Goal: Information Seeking & Learning: Learn about a topic

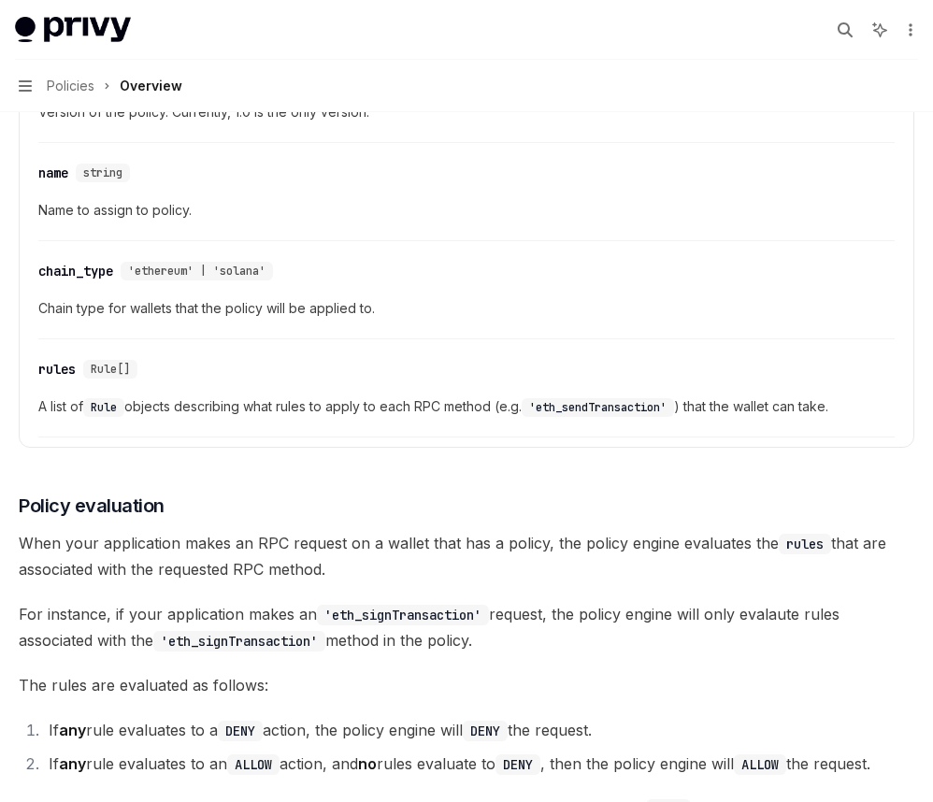
scroll to position [1943, 0]
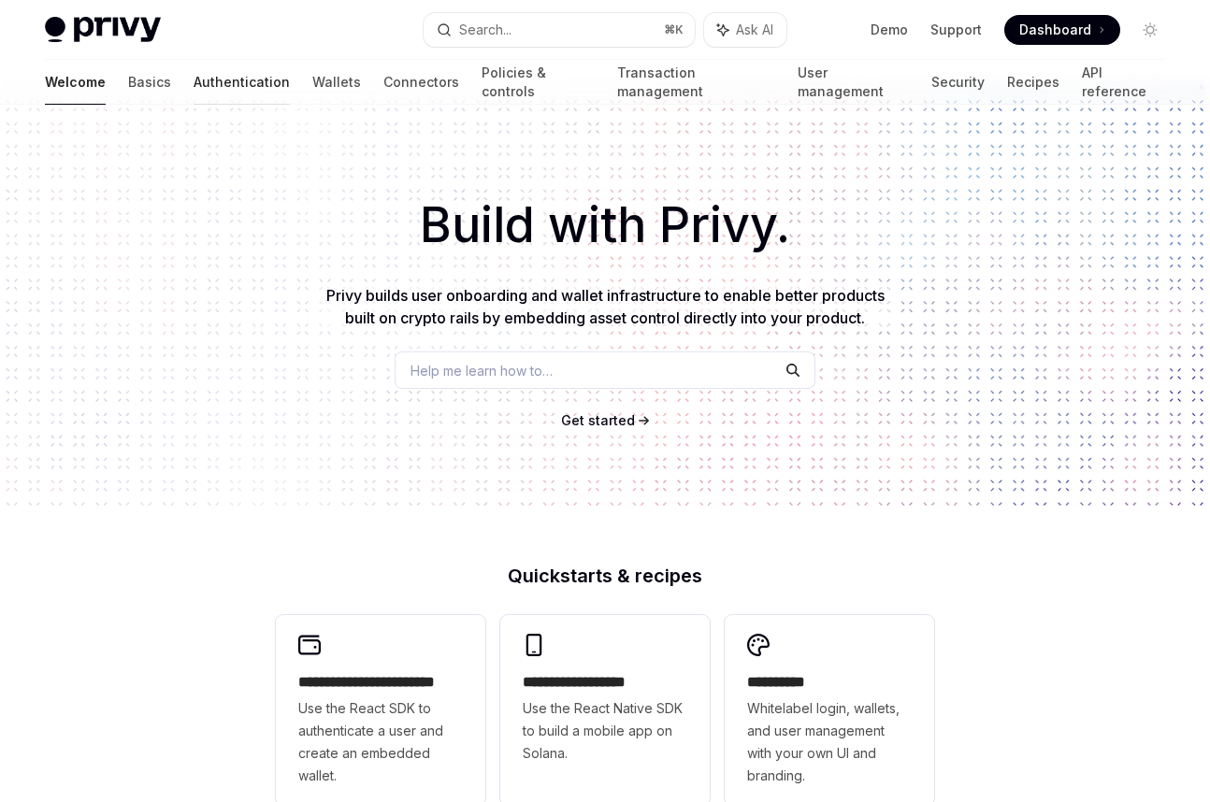
click at [194, 79] on link "Authentication" at bounding box center [242, 82] width 96 height 45
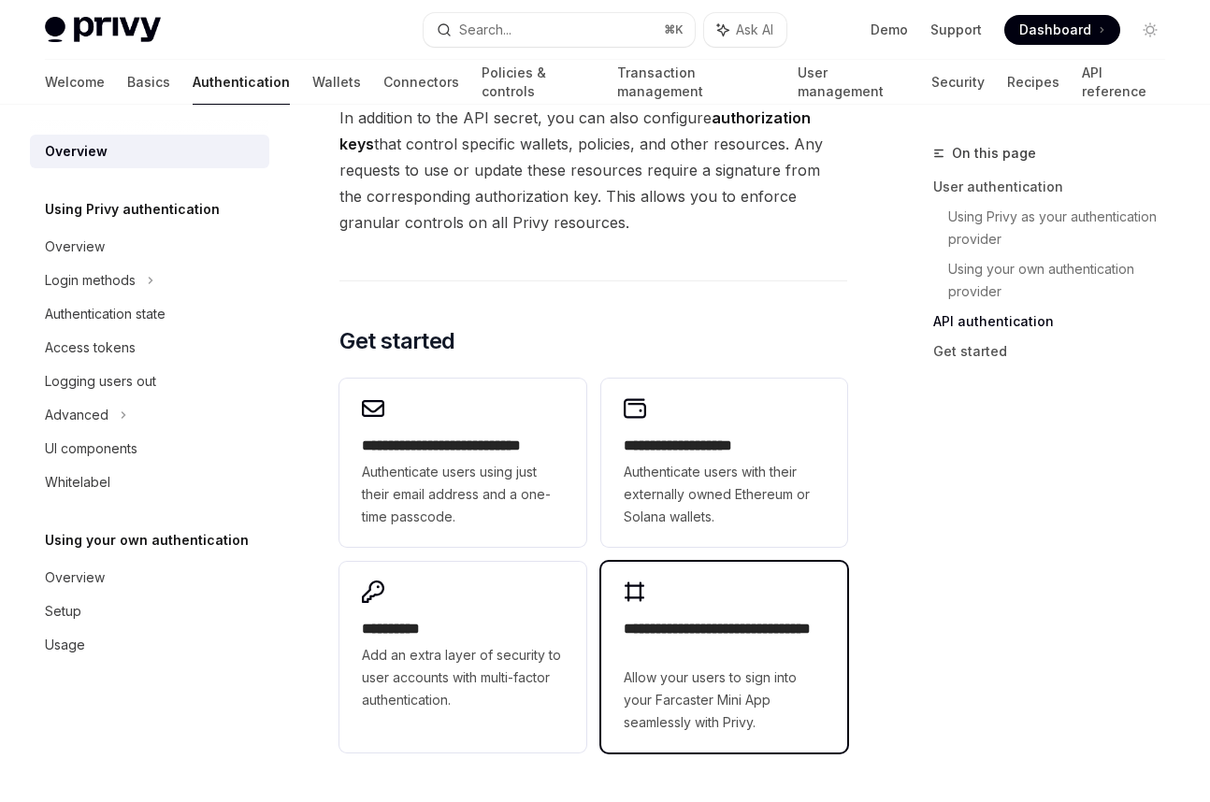
scroll to position [1568, 0]
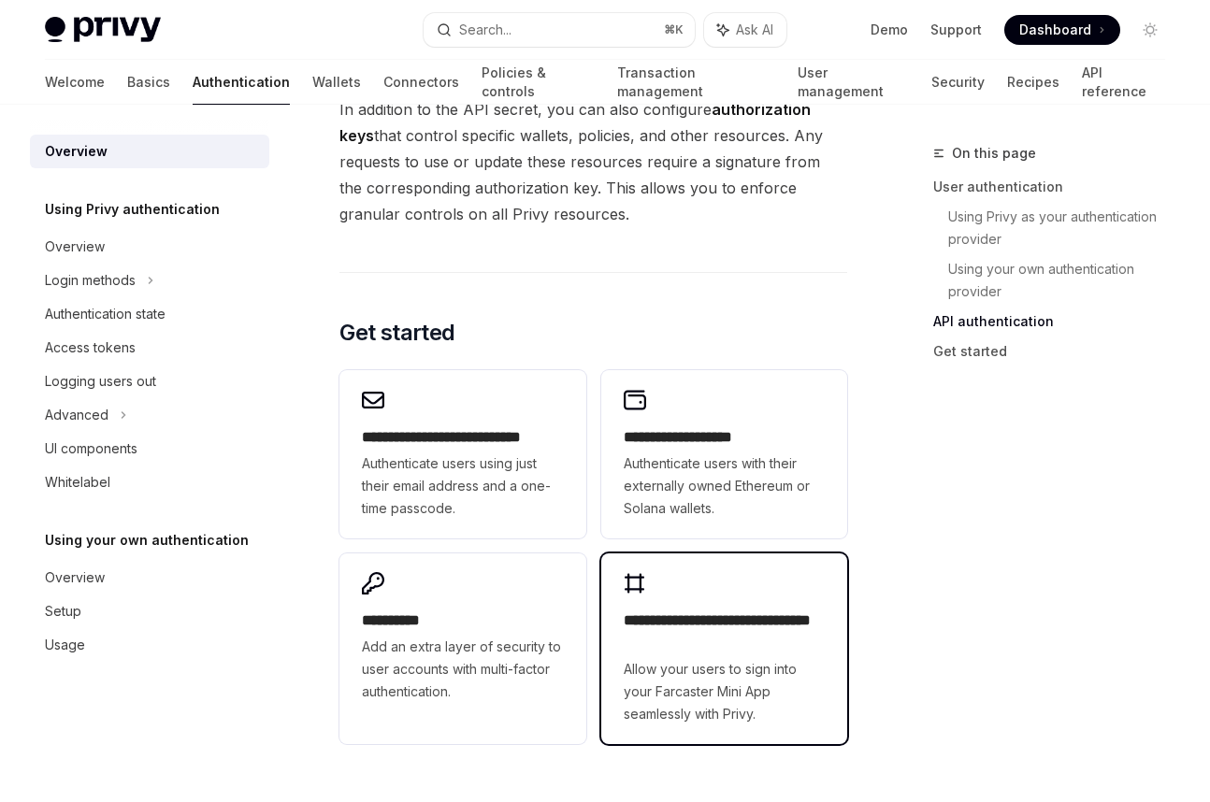
click at [748, 561] on div "**********" at bounding box center [724, 648] width 246 height 191
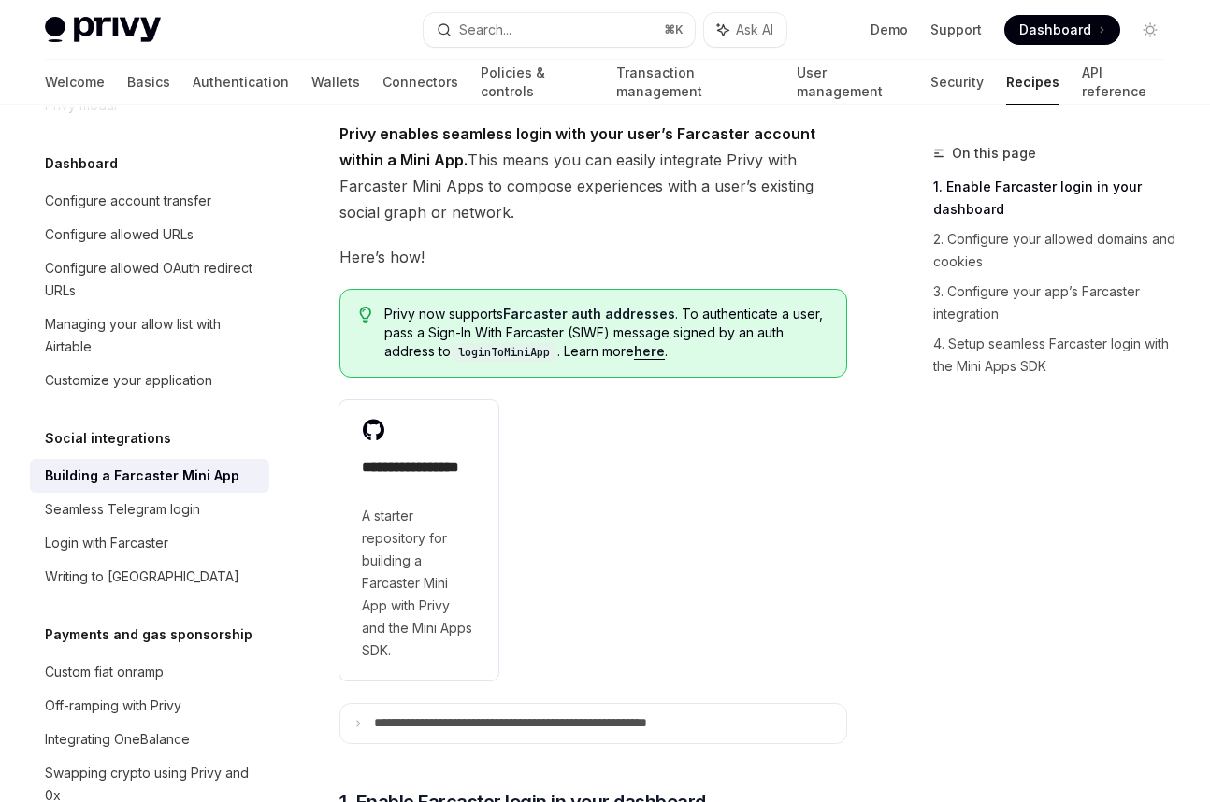
scroll to position [352, 0]
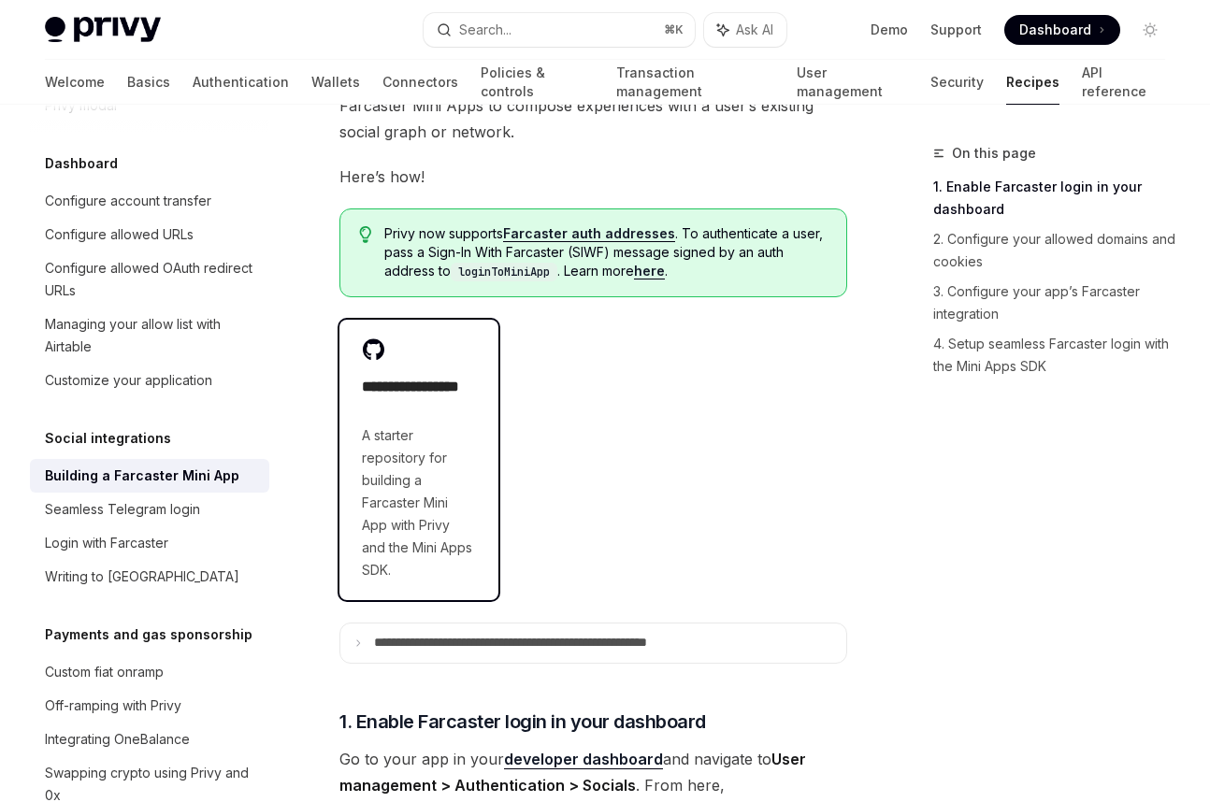
click at [382, 435] on span "A starter repository for building a Farcaster Mini App with Privy and the Mini …" at bounding box center [419, 502] width 114 height 157
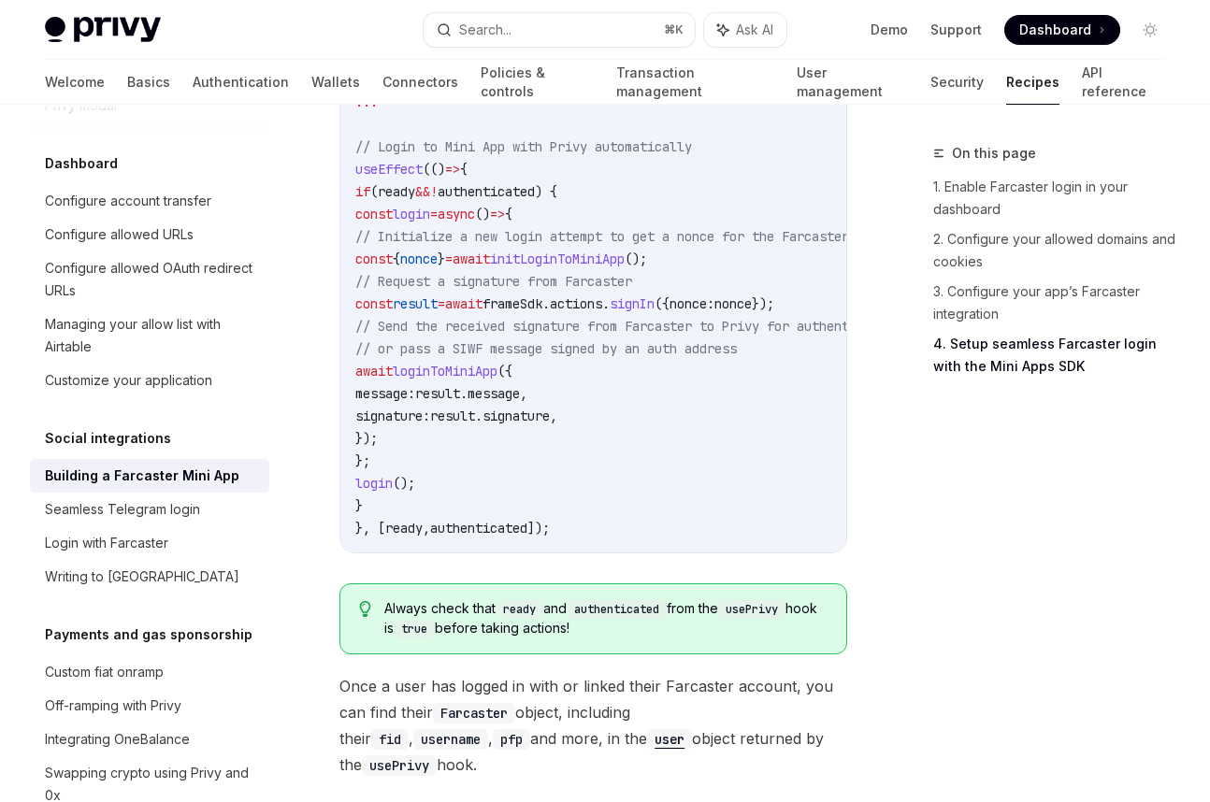
scroll to position [3409, 0]
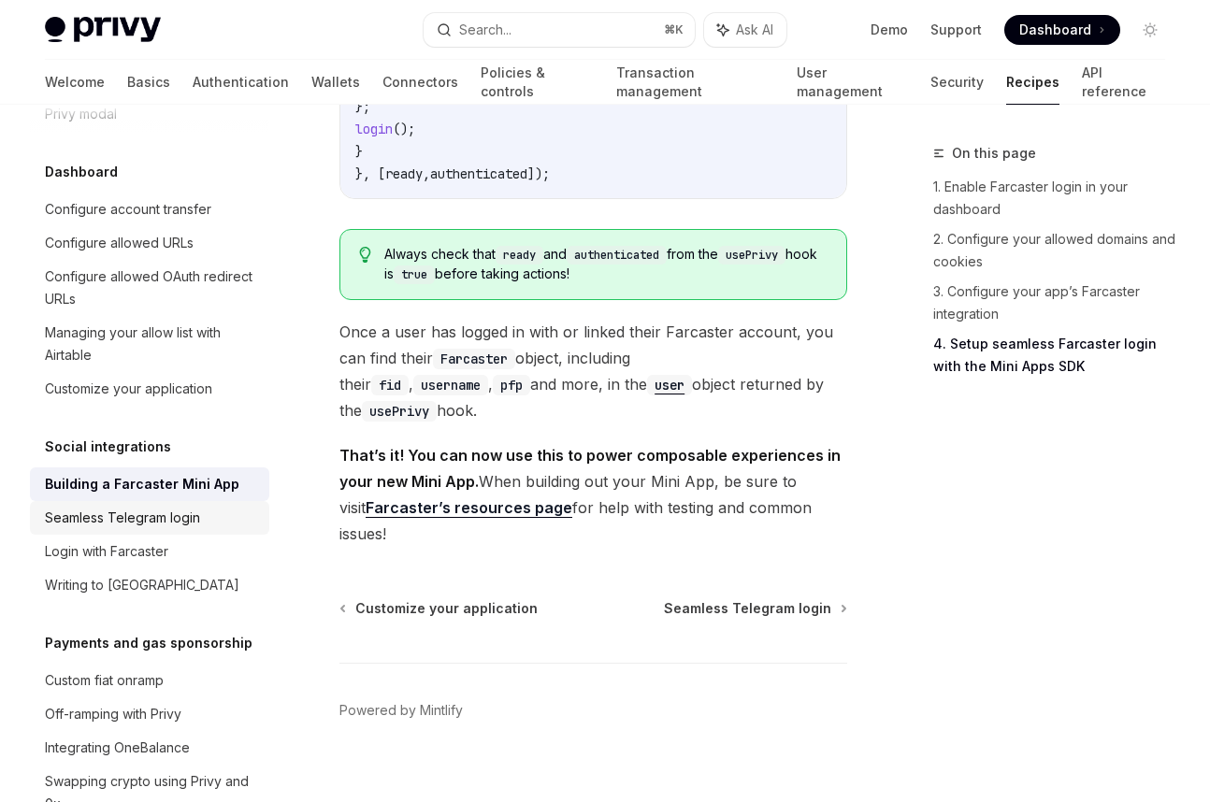
click at [52, 507] on div "Seamless Telegram login" at bounding box center [122, 518] width 155 height 22
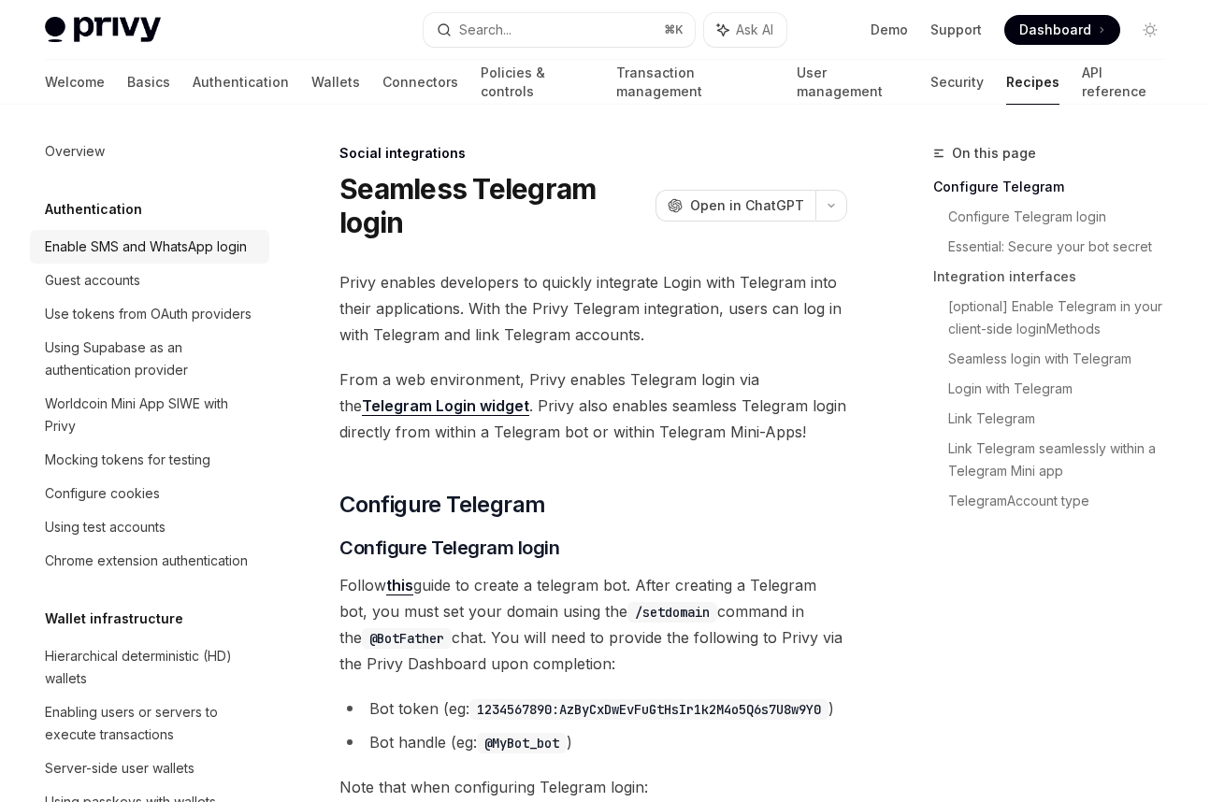
click at [90, 244] on div "Enable SMS and WhatsApp login" at bounding box center [146, 247] width 202 height 22
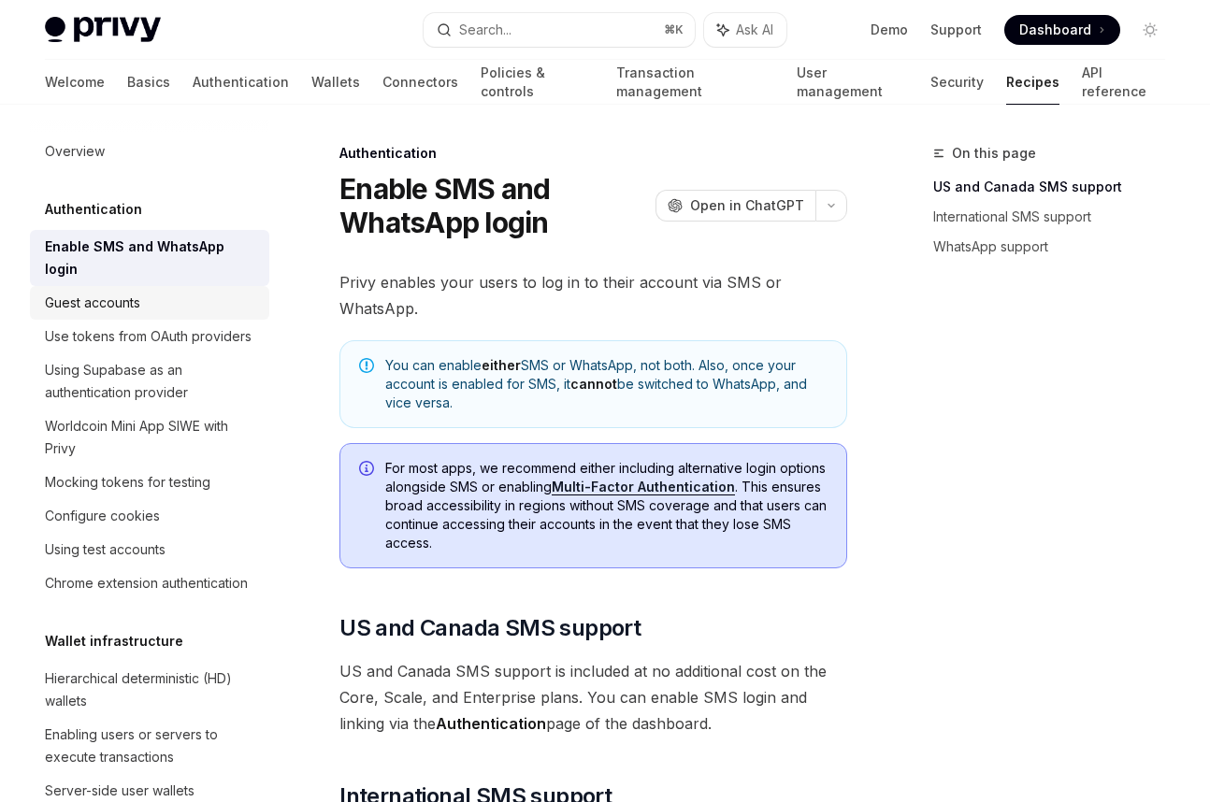
click at [118, 292] on div "Guest accounts" at bounding box center [92, 303] width 95 height 22
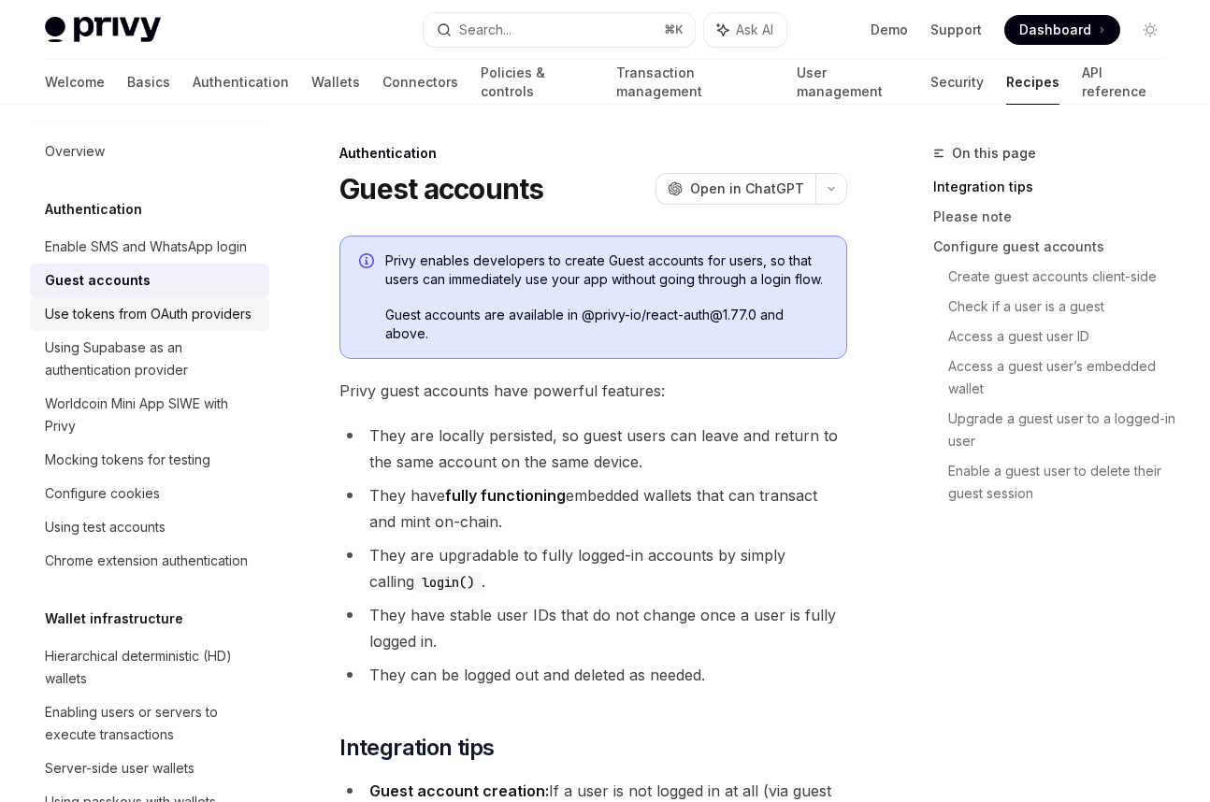
click at [155, 316] on div "Use tokens from OAuth providers" at bounding box center [148, 314] width 207 height 22
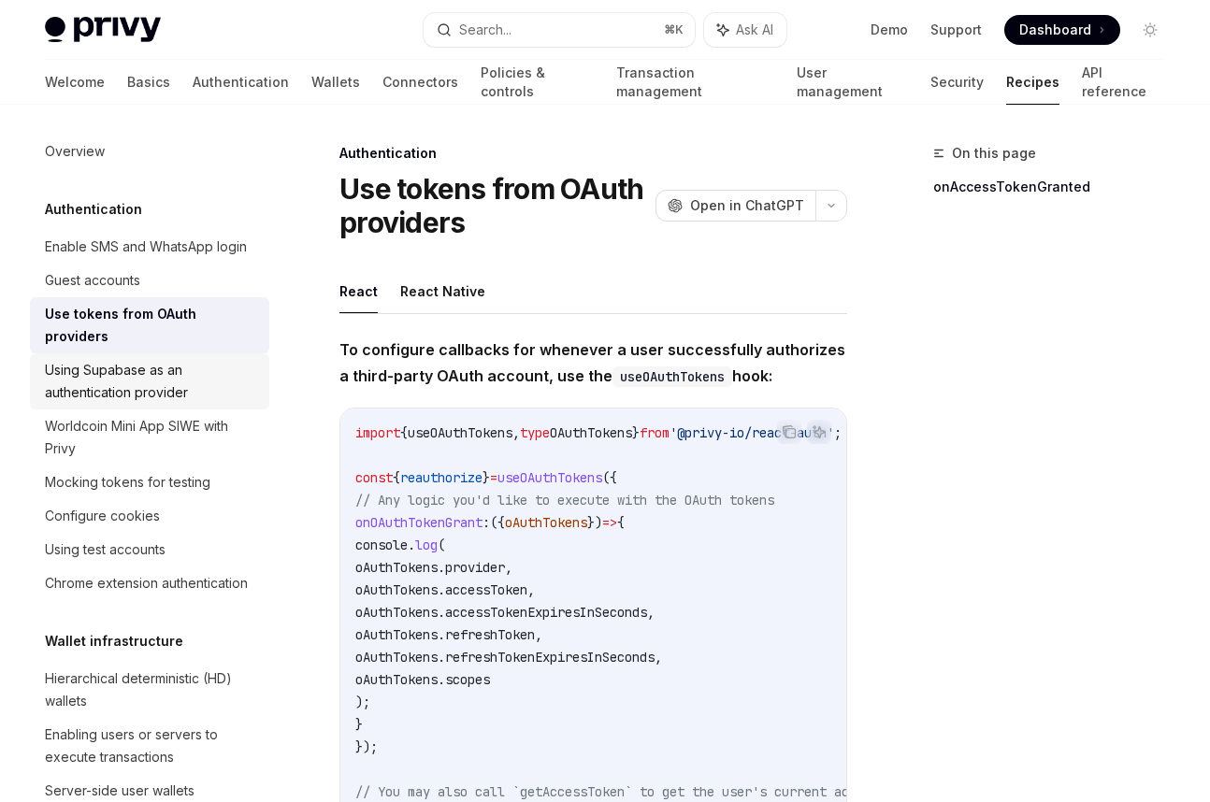
click at [195, 362] on div "Using Supabase as an authentication provider" at bounding box center [151, 381] width 213 height 45
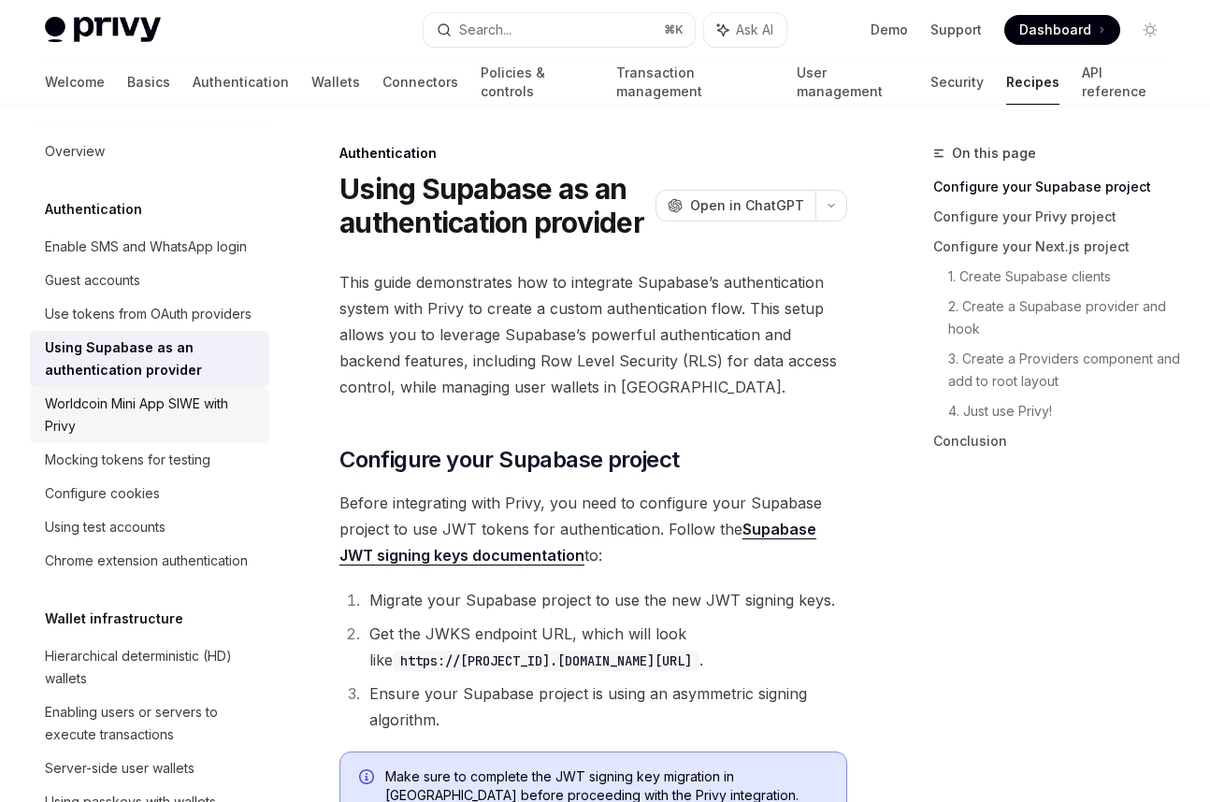
click at [177, 398] on div "Worldcoin Mini App SIWE with Privy" at bounding box center [151, 415] width 213 height 45
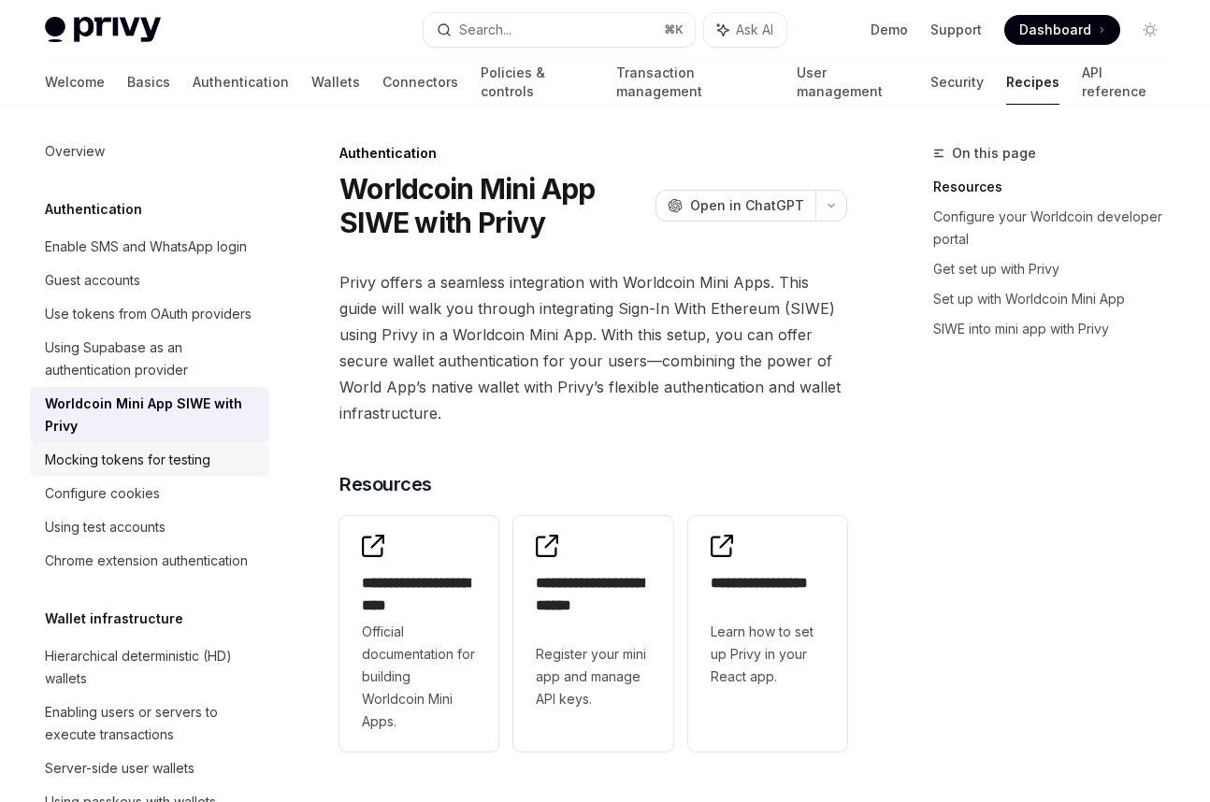
click at [187, 453] on div "Mocking tokens for testing" at bounding box center [127, 460] width 165 height 22
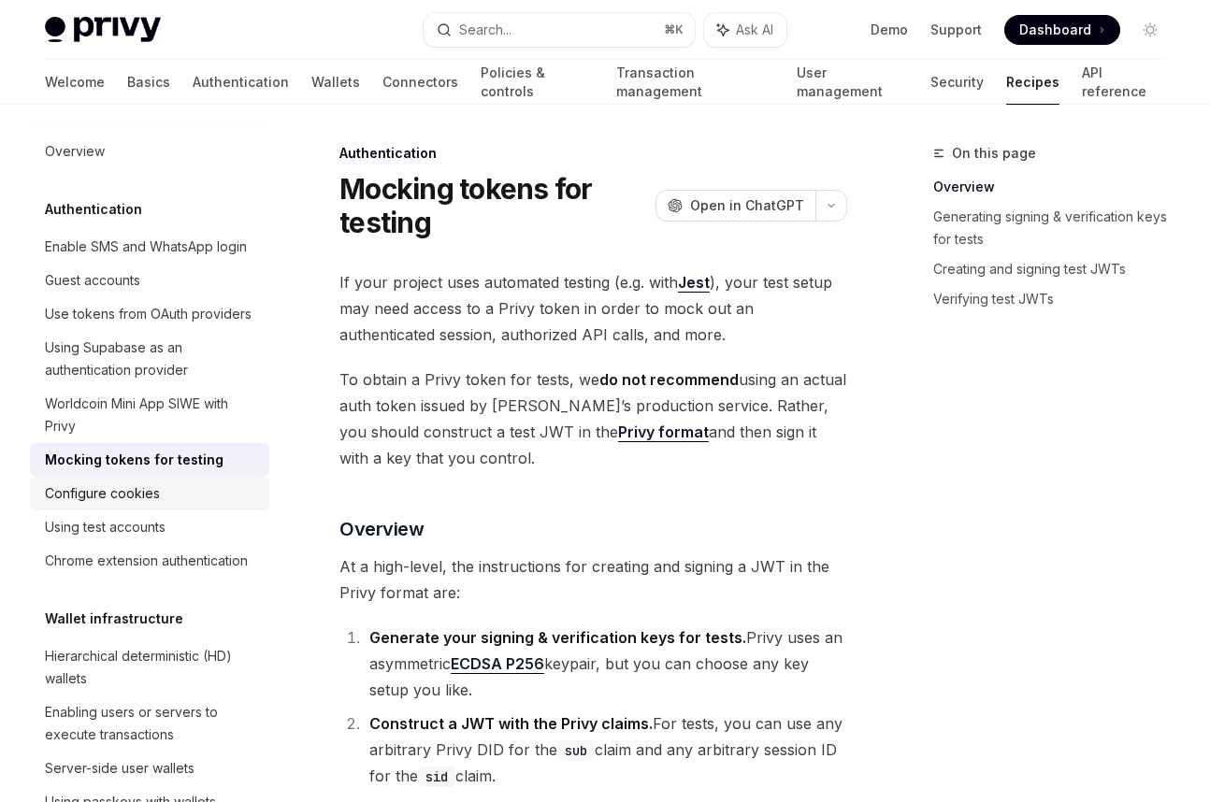
click at [136, 486] on div "Configure cookies" at bounding box center [102, 493] width 115 height 22
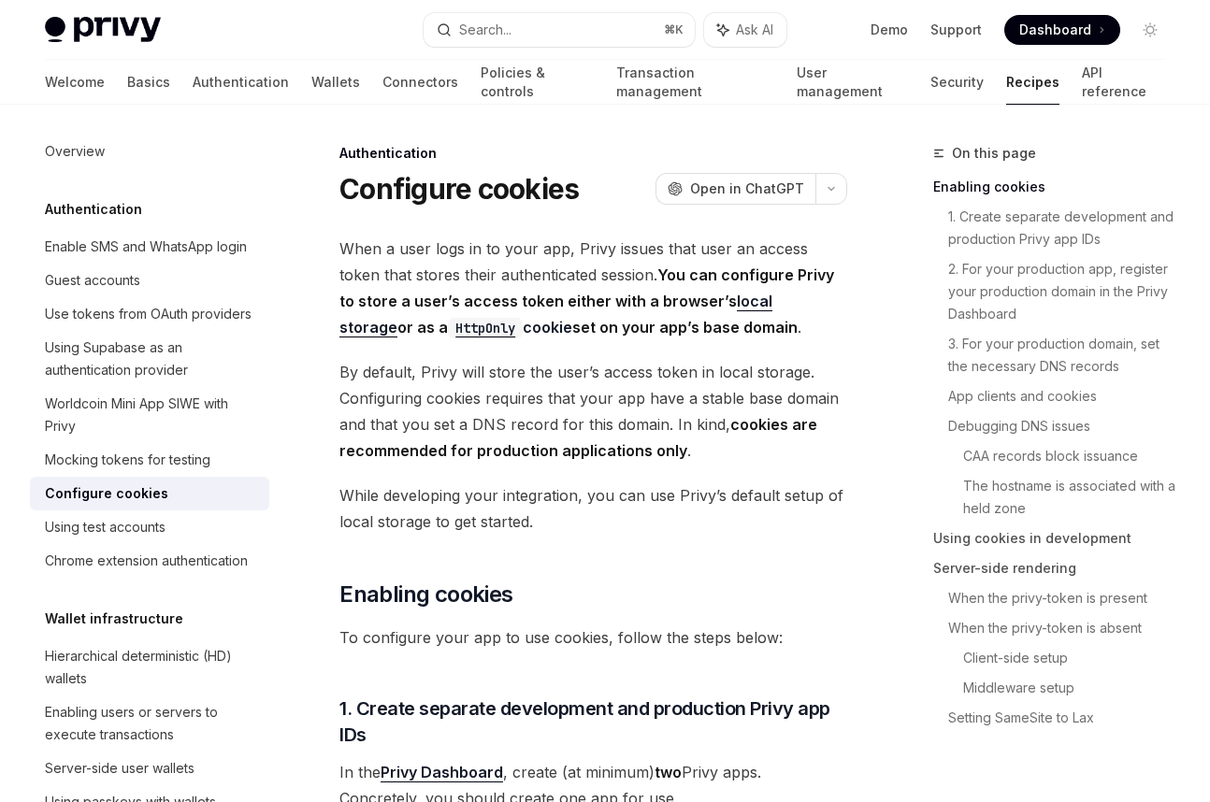
click at [163, 496] on div "Configure cookies" at bounding box center [151, 493] width 213 height 22
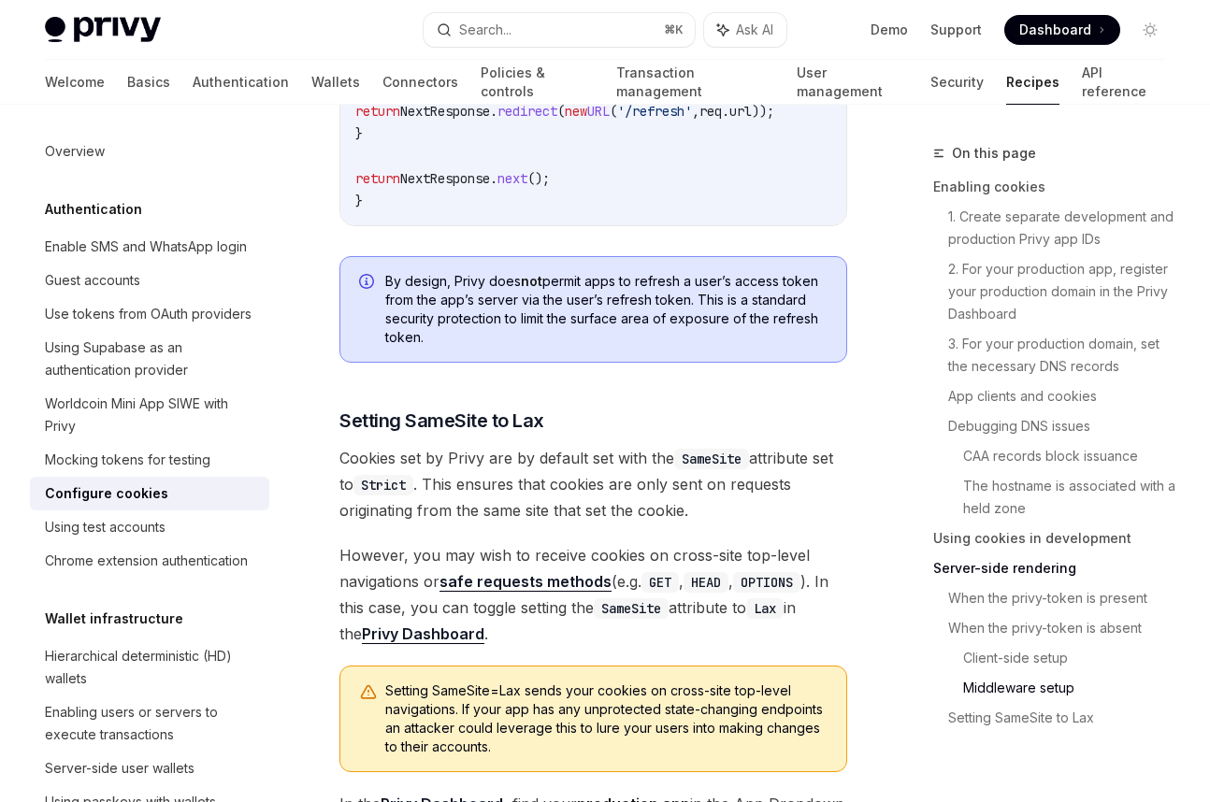
scroll to position [7687, 0]
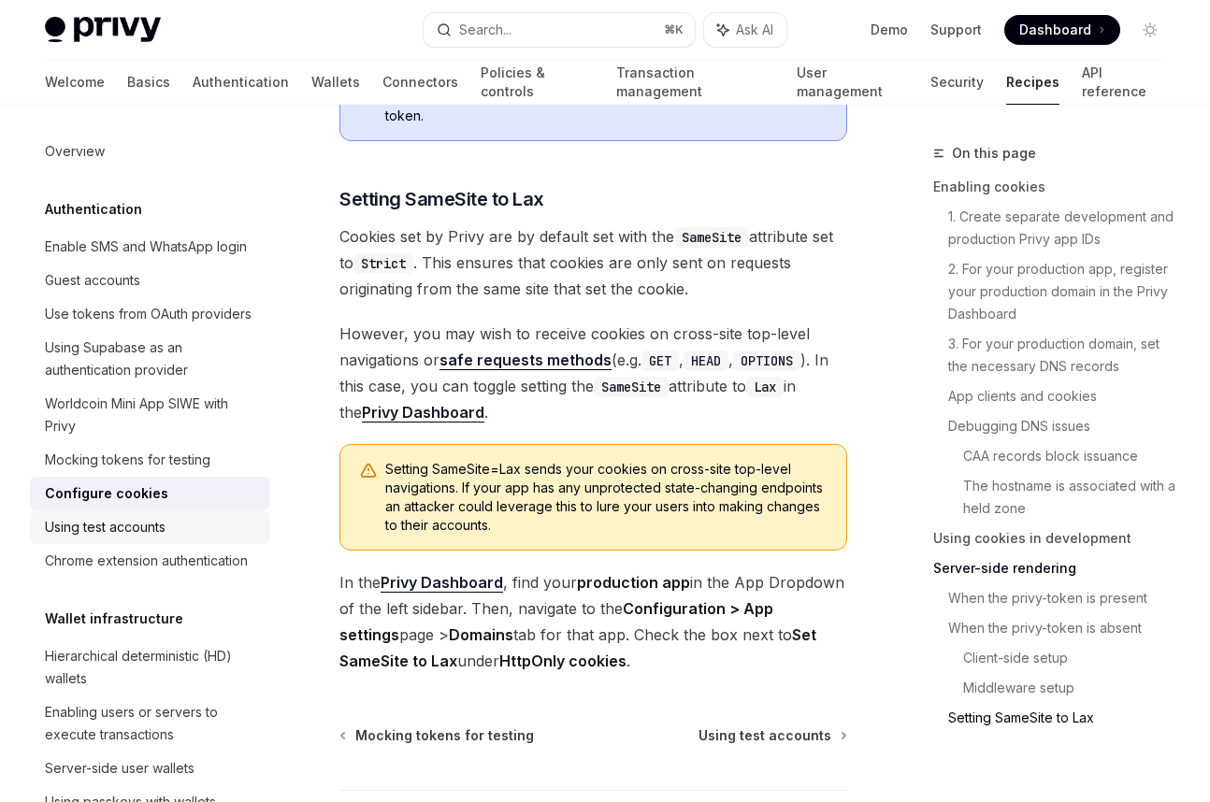
click at [77, 536] on div "Using test accounts" at bounding box center [105, 527] width 121 height 22
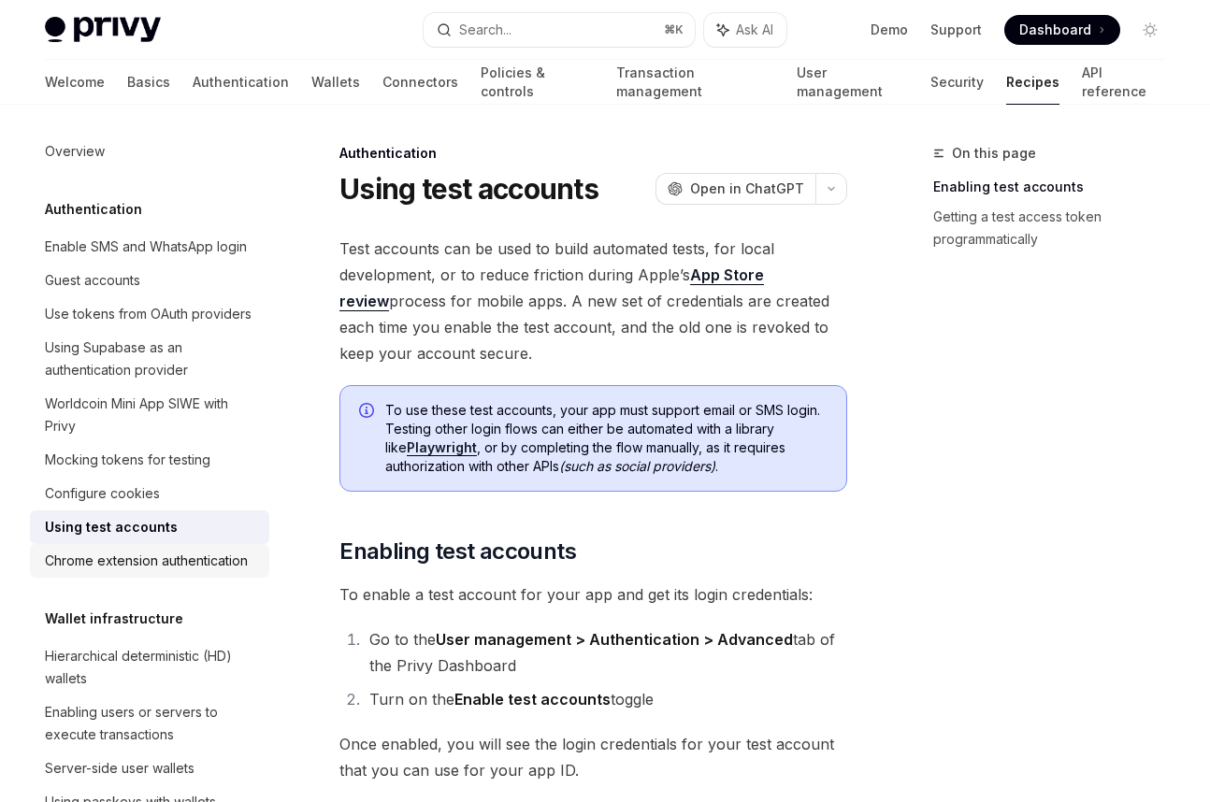
click at [128, 564] on div "Chrome extension authentication" at bounding box center [146, 561] width 203 height 22
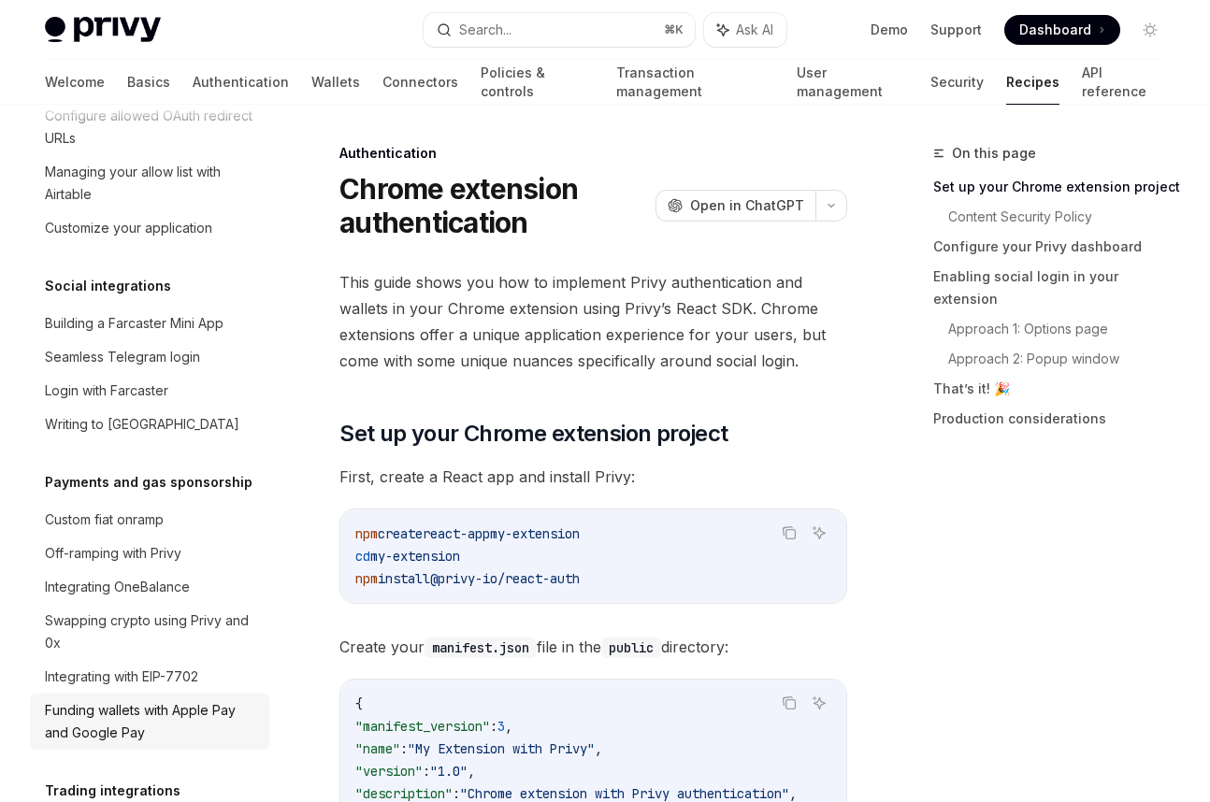
scroll to position [1441, 0]
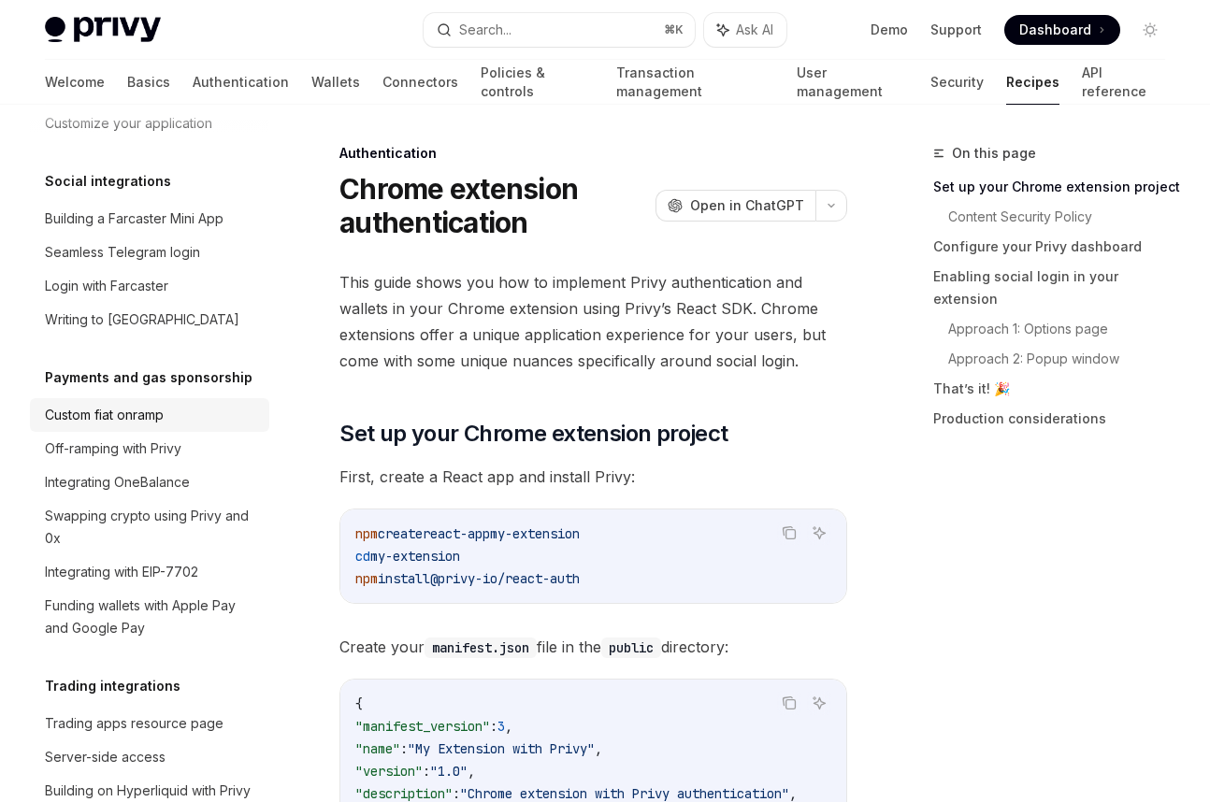
click at [118, 404] on div "Custom fiat onramp" at bounding box center [104, 415] width 119 height 22
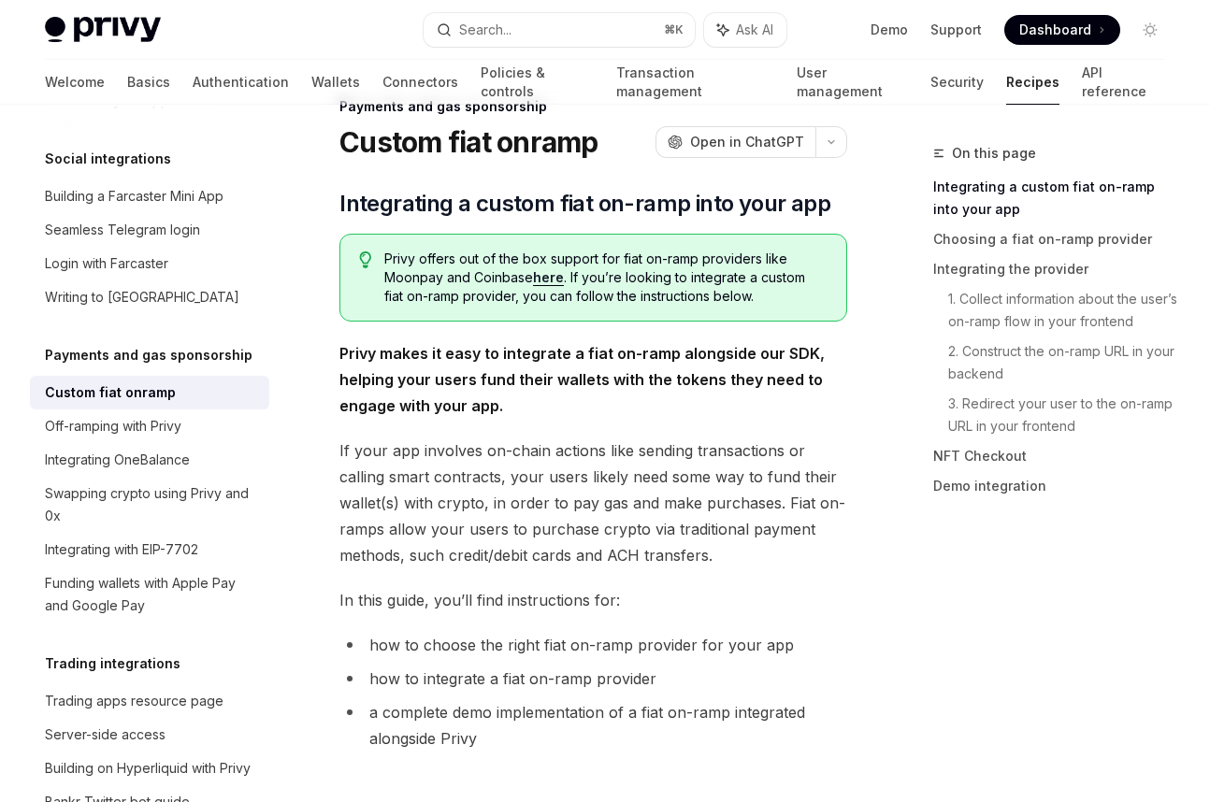
scroll to position [50, 0]
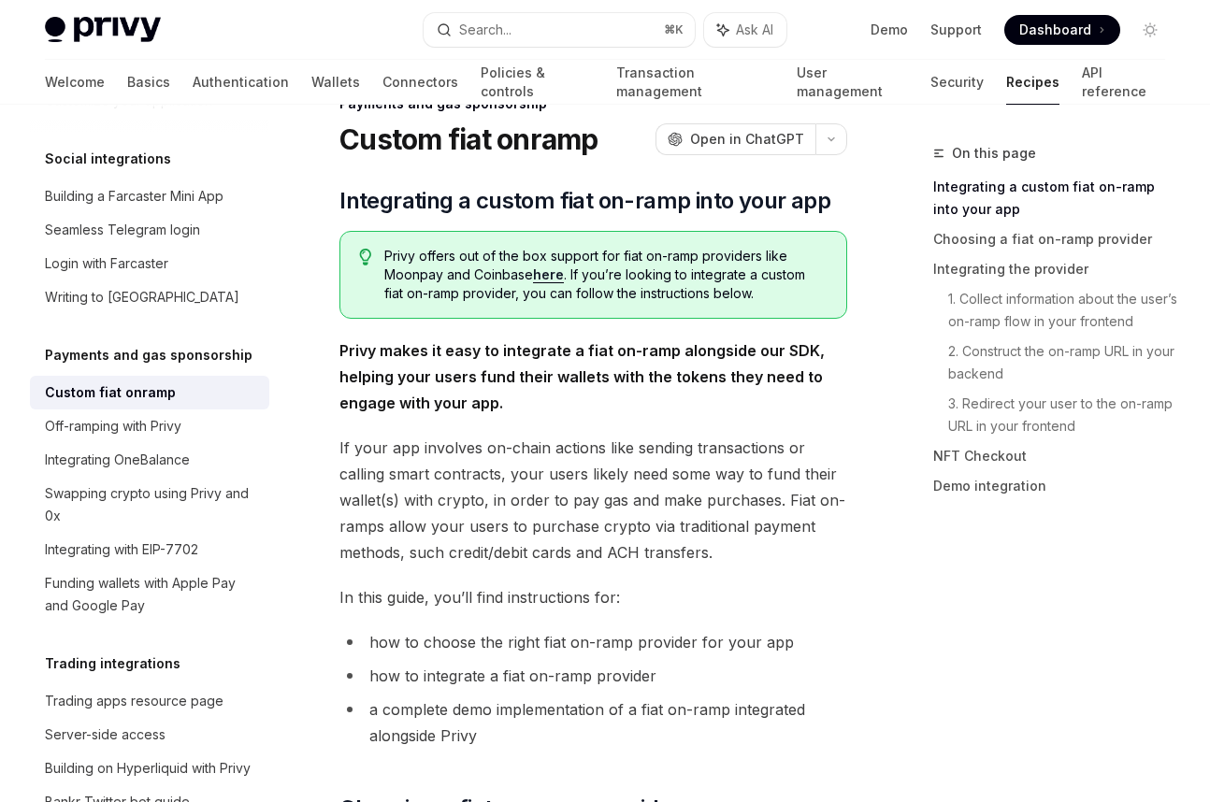
click at [550, 274] on link "here" at bounding box center [548, 274] width 31 height 17
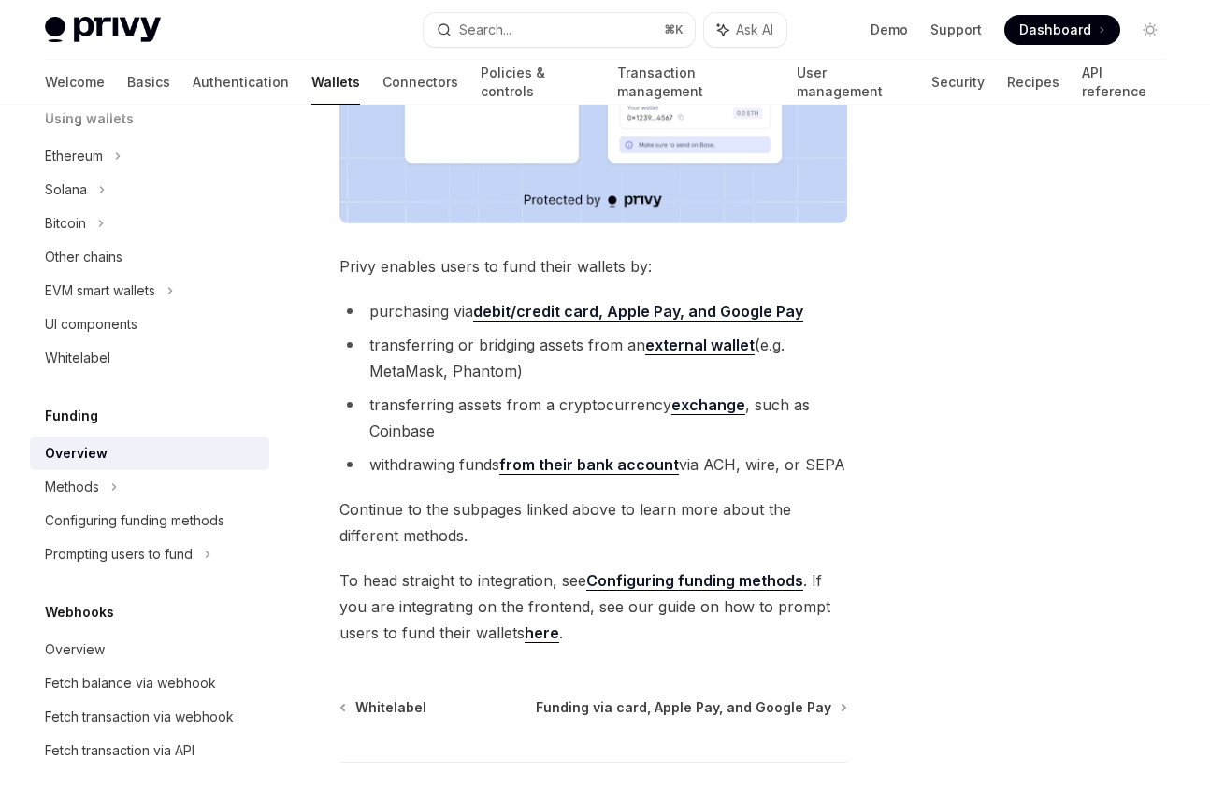
scroll to position [559, 0]
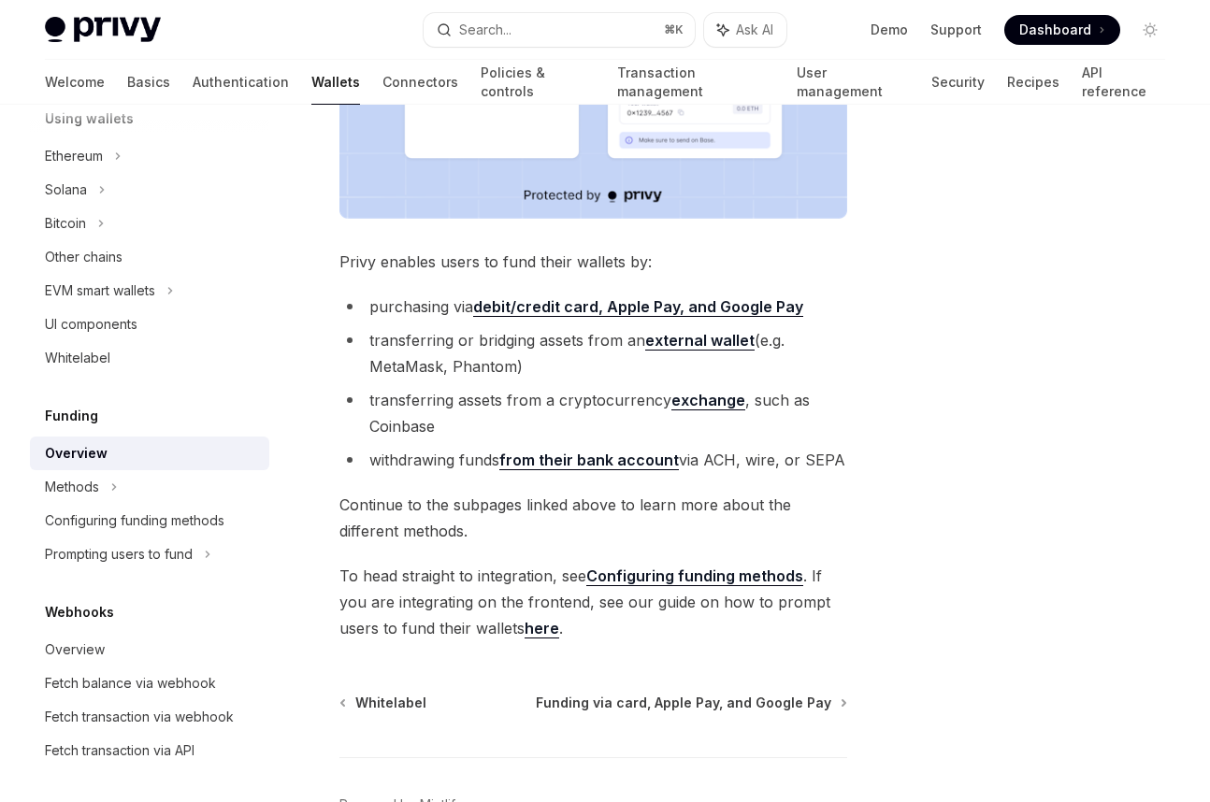
click at [703, 574] on link "Configuring funding methods" at bounding box center [694, 577] width 217 height 20
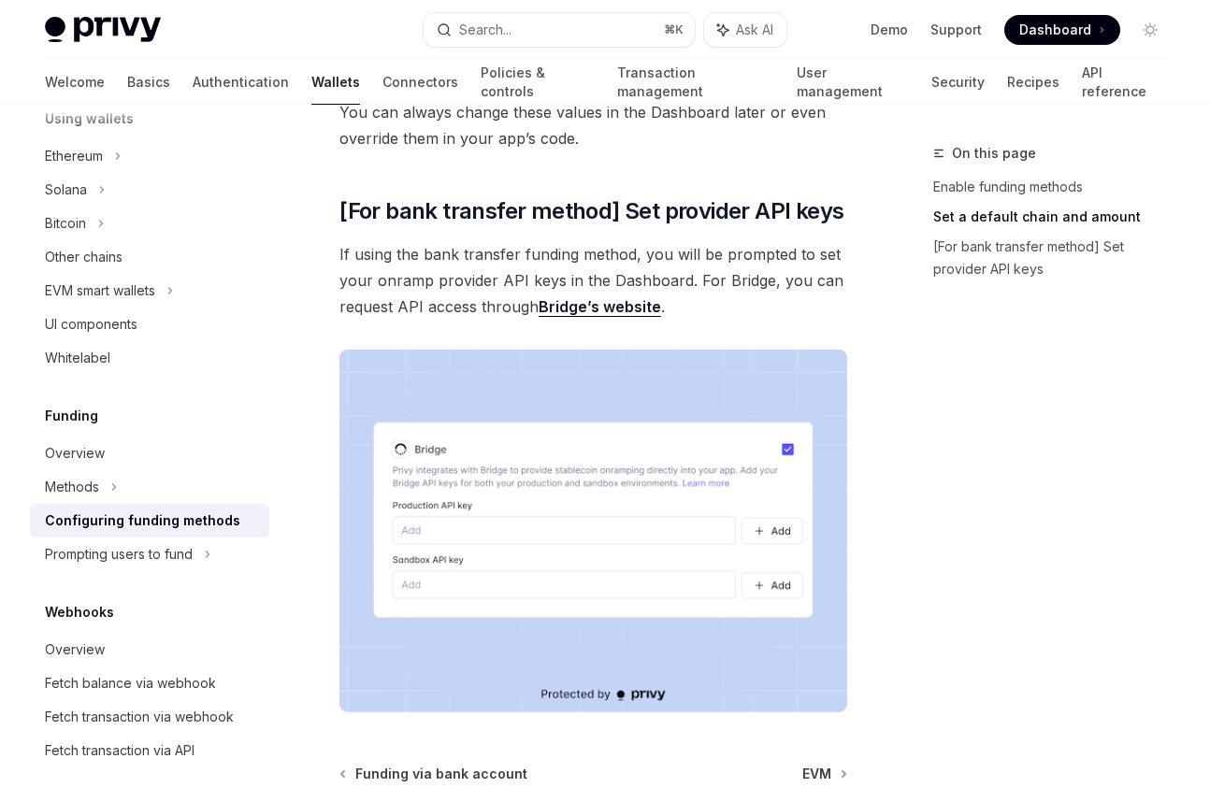
scroll to position [1298, 0]
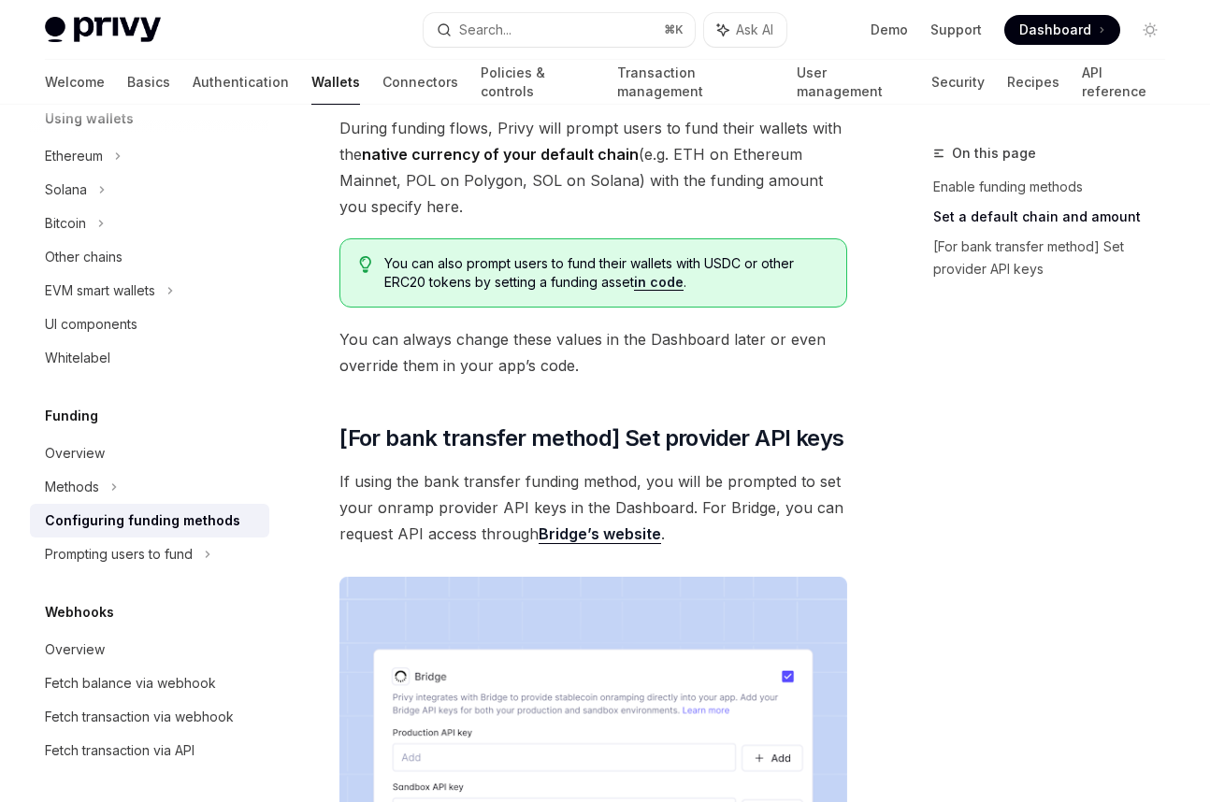
click at [595, 535] on link "Bridge’s website" at bounding box center [599, 534] width 122 height 20
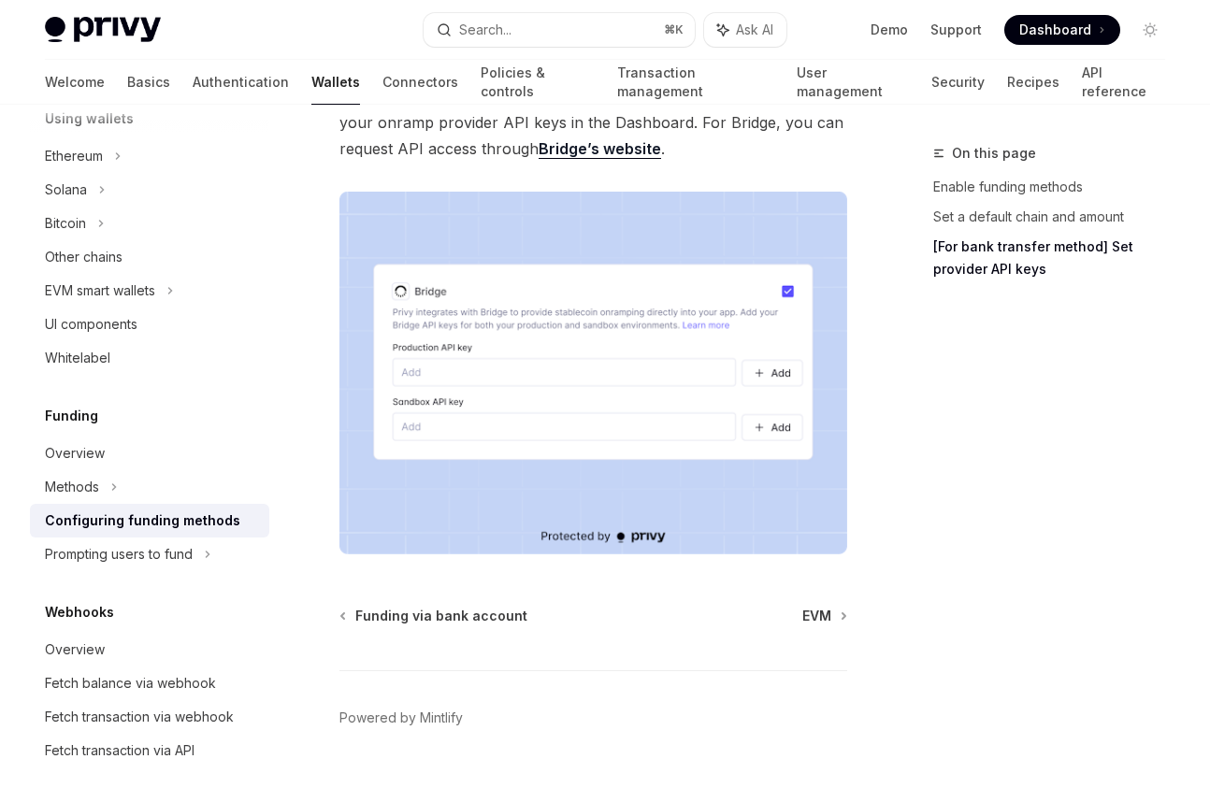
scroll to position [1714, 0]
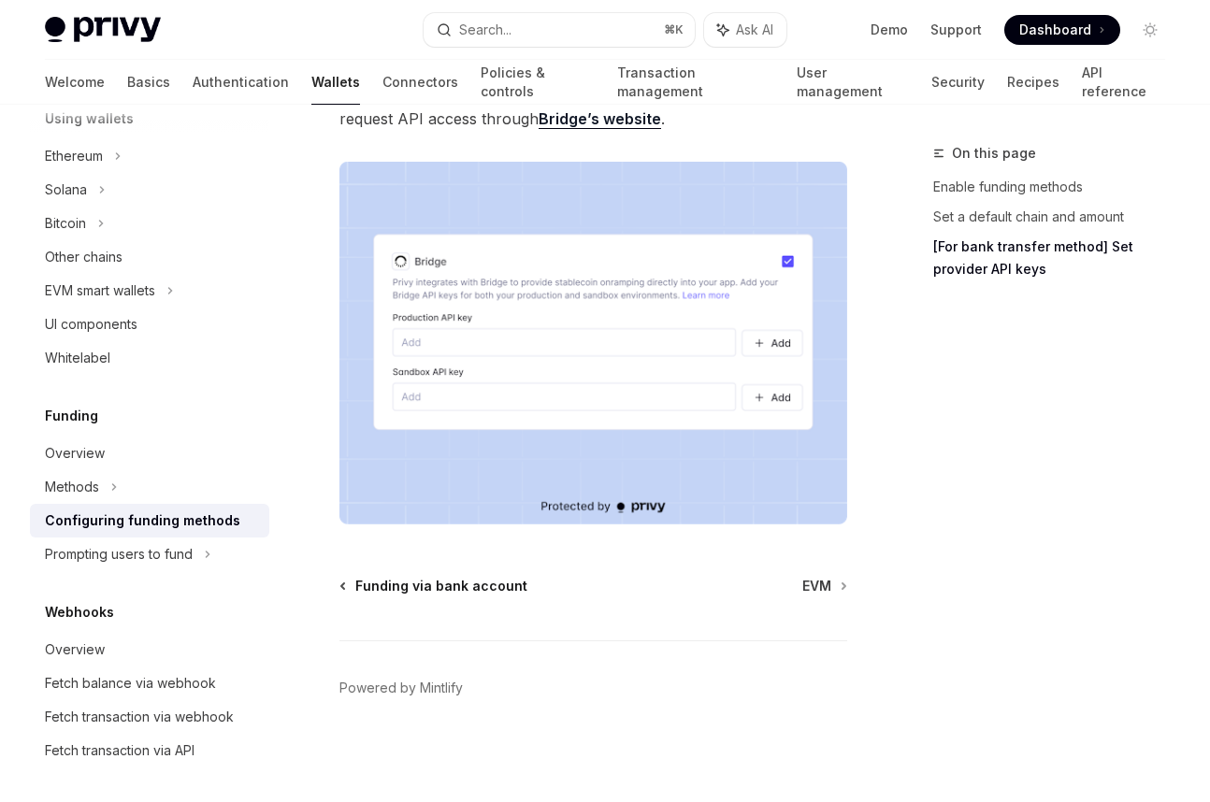
click at [493, 587] on span "Funding via bank account" at bounding box center [441, 586] width 172 height 19
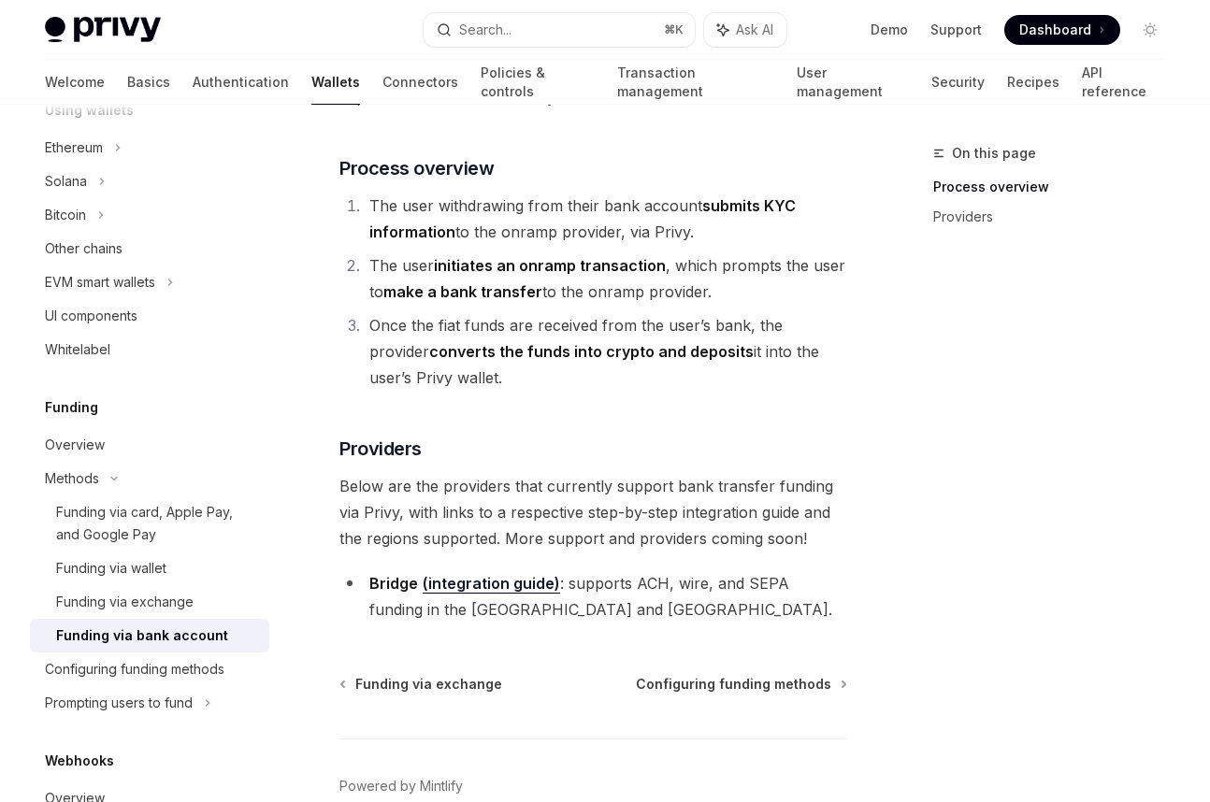
scroll to position [380, 0]
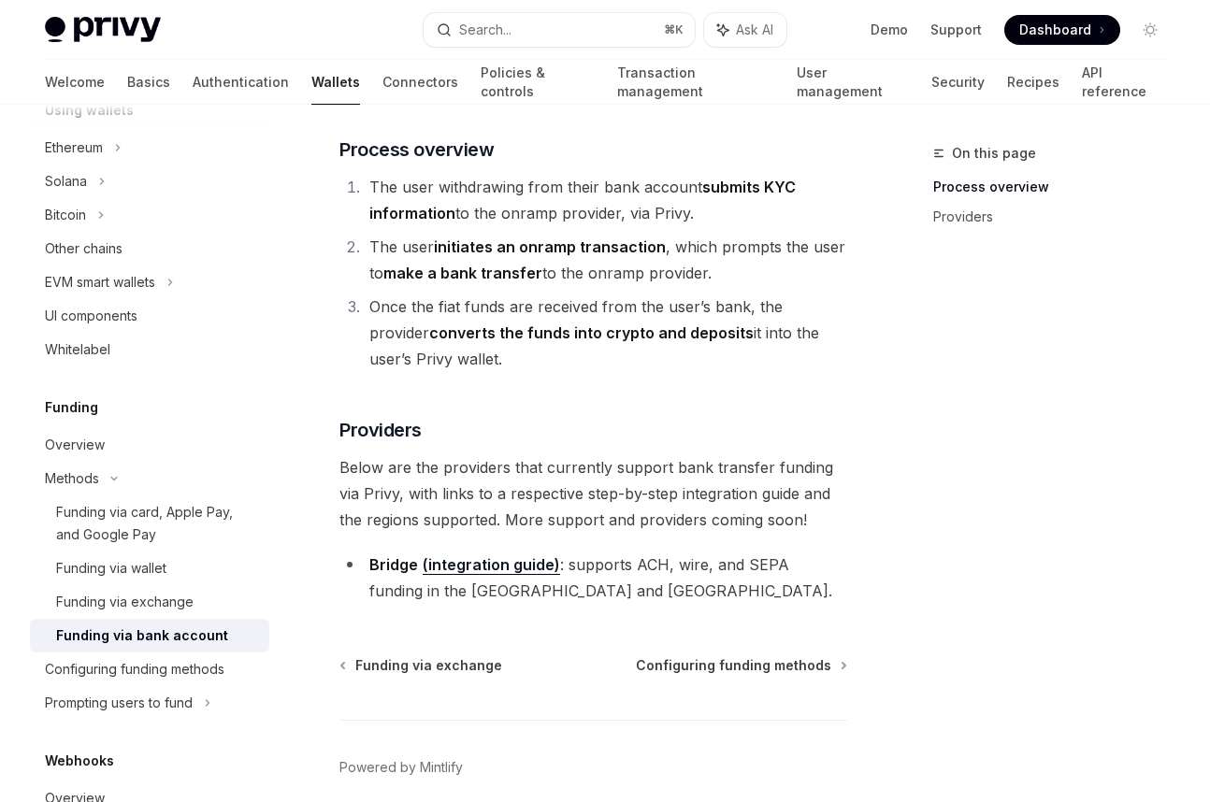
click at [523, 566] on link "(integration guide)" at bounding box center [491, 565] width 137 height 20
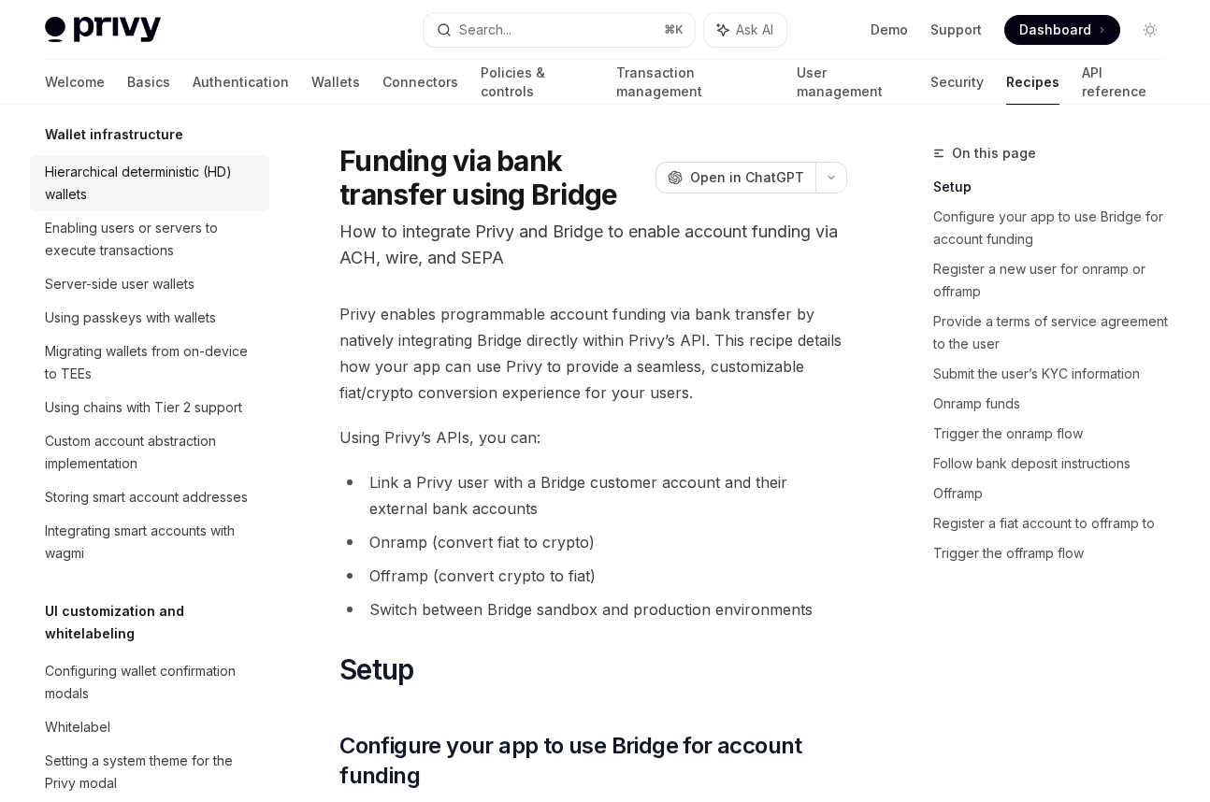
click at [199, 174] on div "Hierarchical deterministic (HD) wallets" at bounding box center [151, 183] width 213 height 45
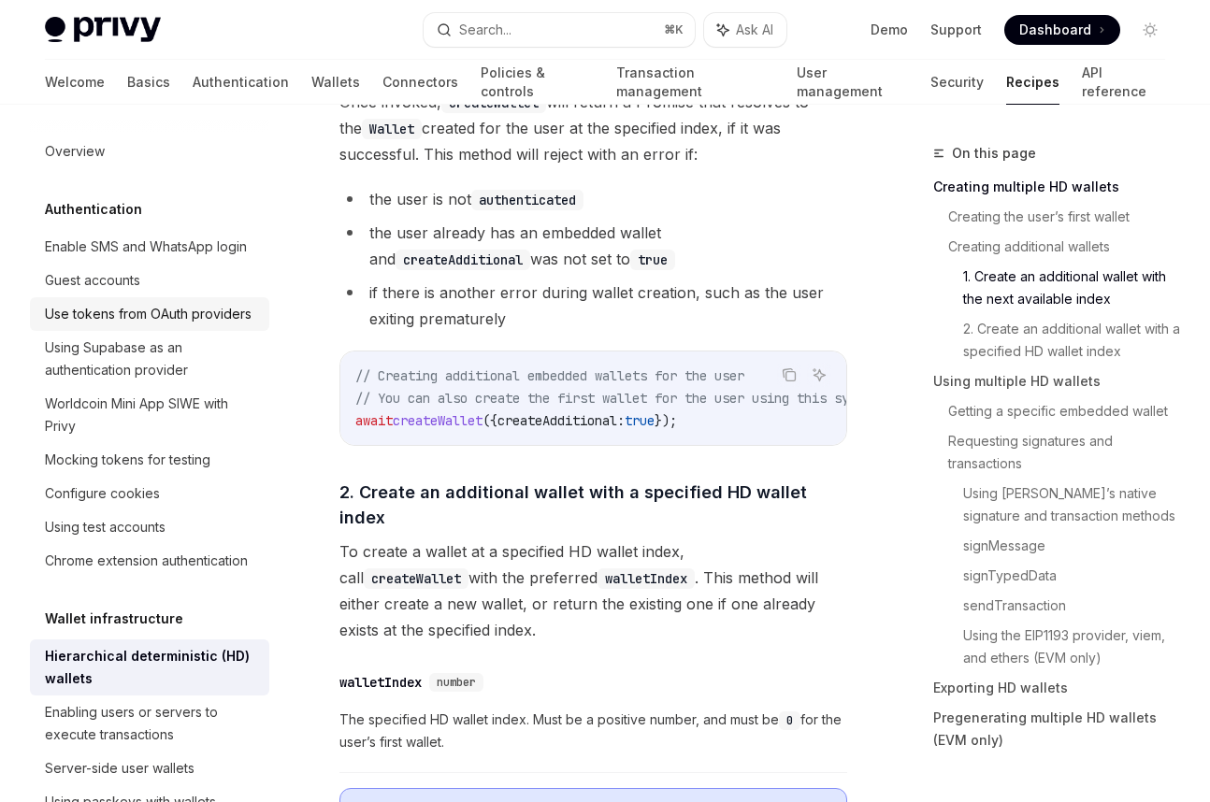
click at [197, 323] on div "Use tokens from OAuth providers" at bounding box center [148, 314] width 207 height 22
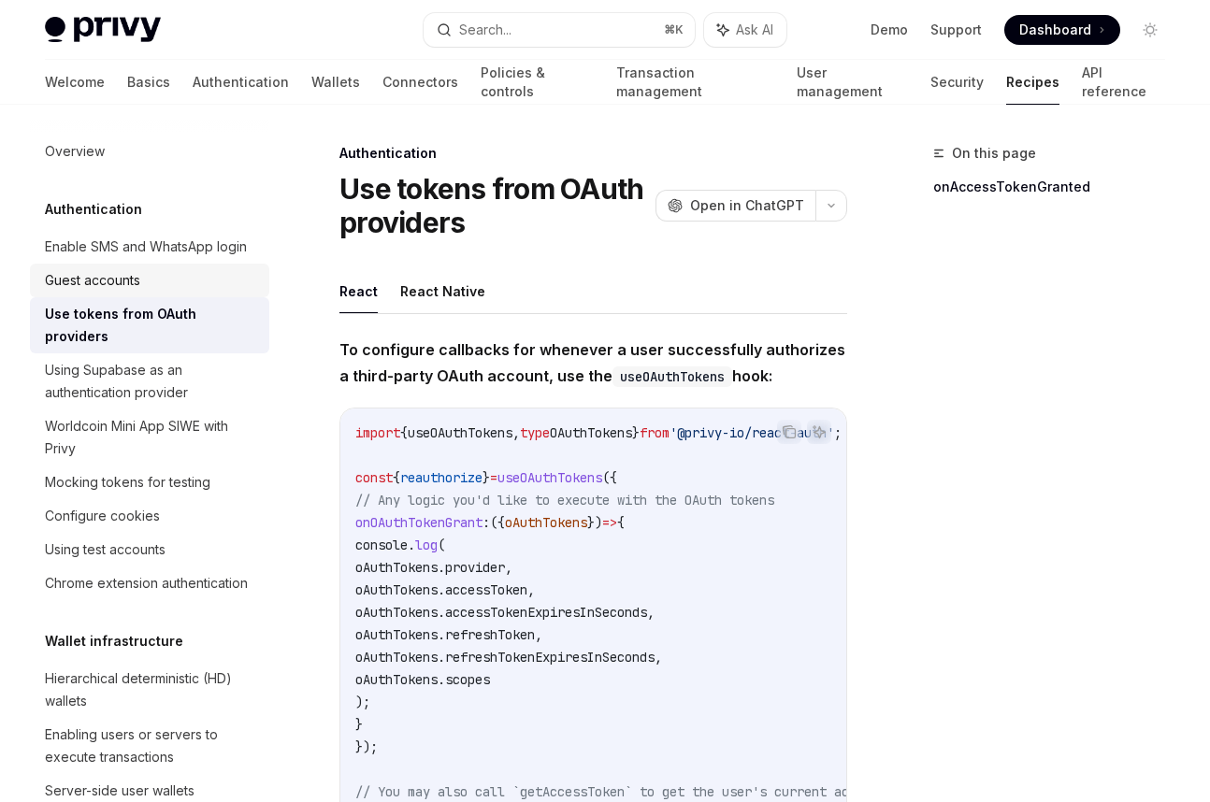
click at [199, 277] on div "Guest accounts" at bounding box center [151, 280] width 213 height 22
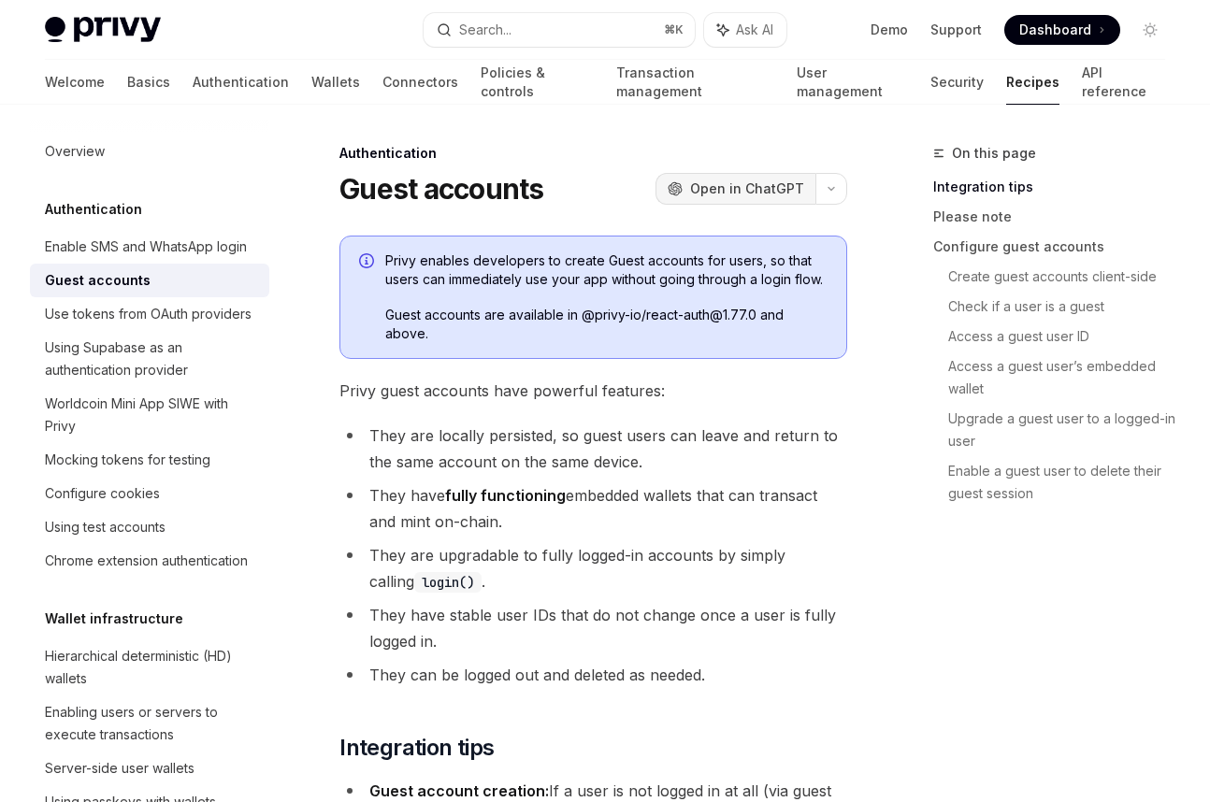
click at [780, 183] on span "Open in ChatGPT" at bounding box center [747, 188] width 114 height 19
click at [752, 185] on span "Open in ChatGPT" at bounding box center [747, 188] width 114 height 19
click at [90, 159] on div "Overview" at bounding box center [75, 151] width 60 height 22
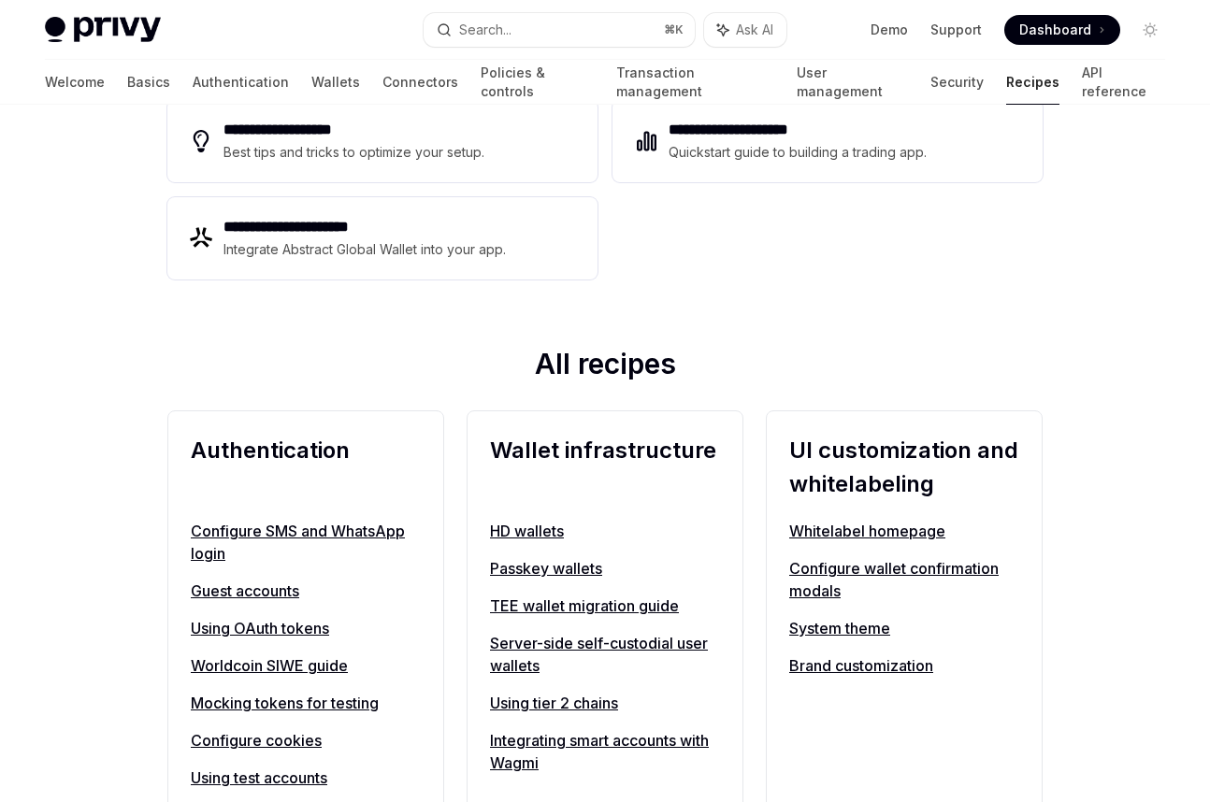
scroll to position [562, 0]
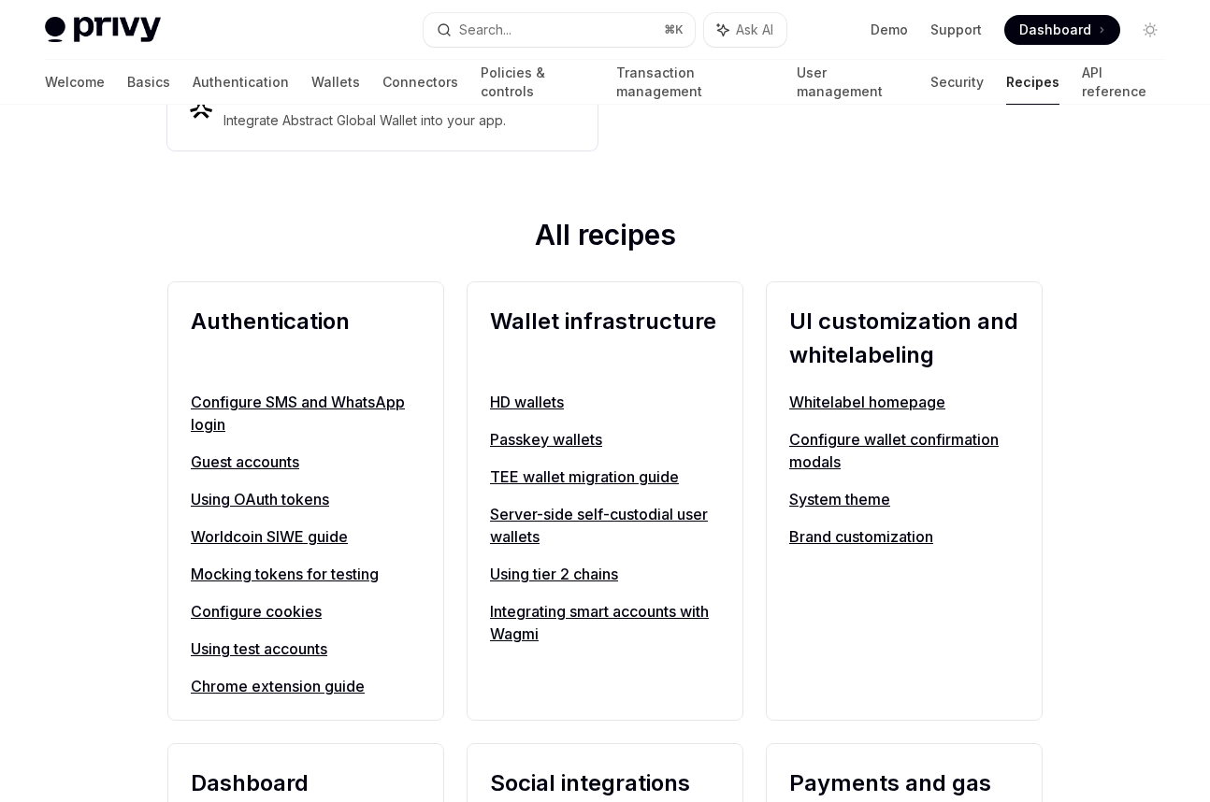
click at [267, 459] on link "Guest accounts" at bounding box center [306, 462] width 230 height 22
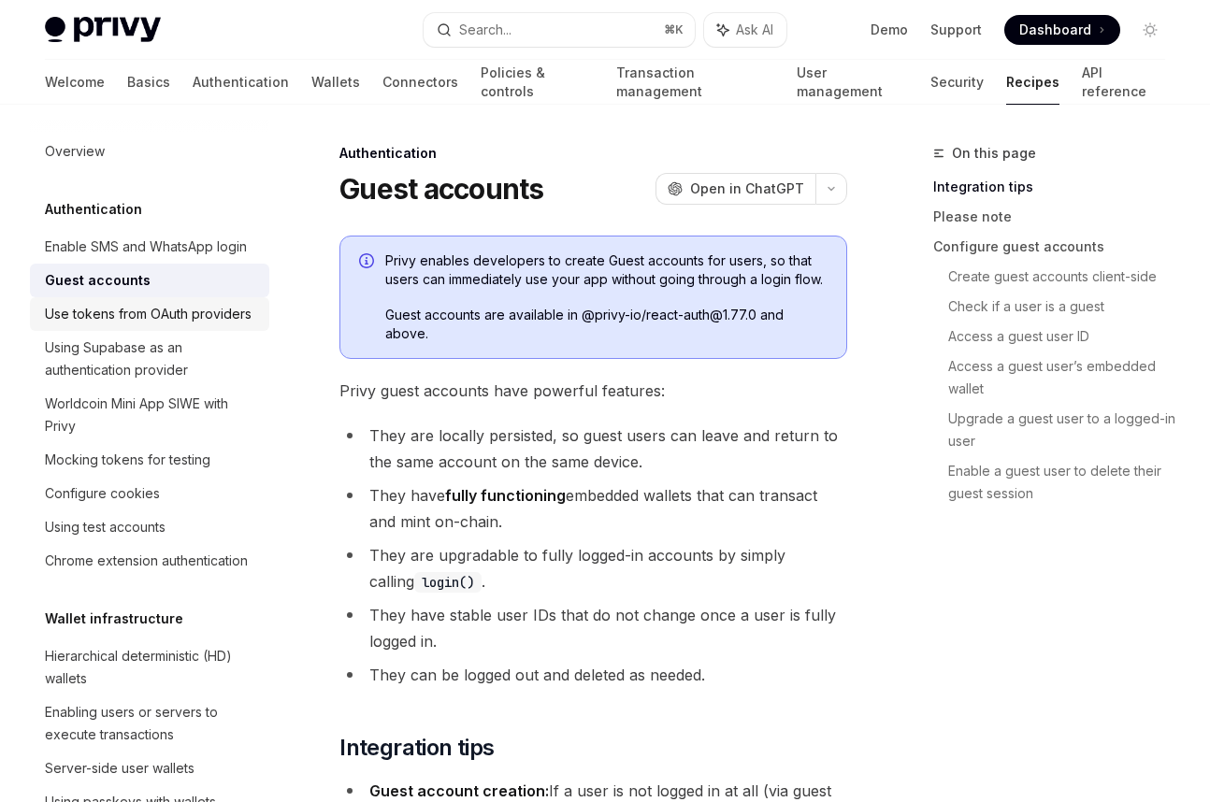
click at [168, 319] on div "Use tokens from OAuth providers" at bounding box center [148, 314] width 207 height 22
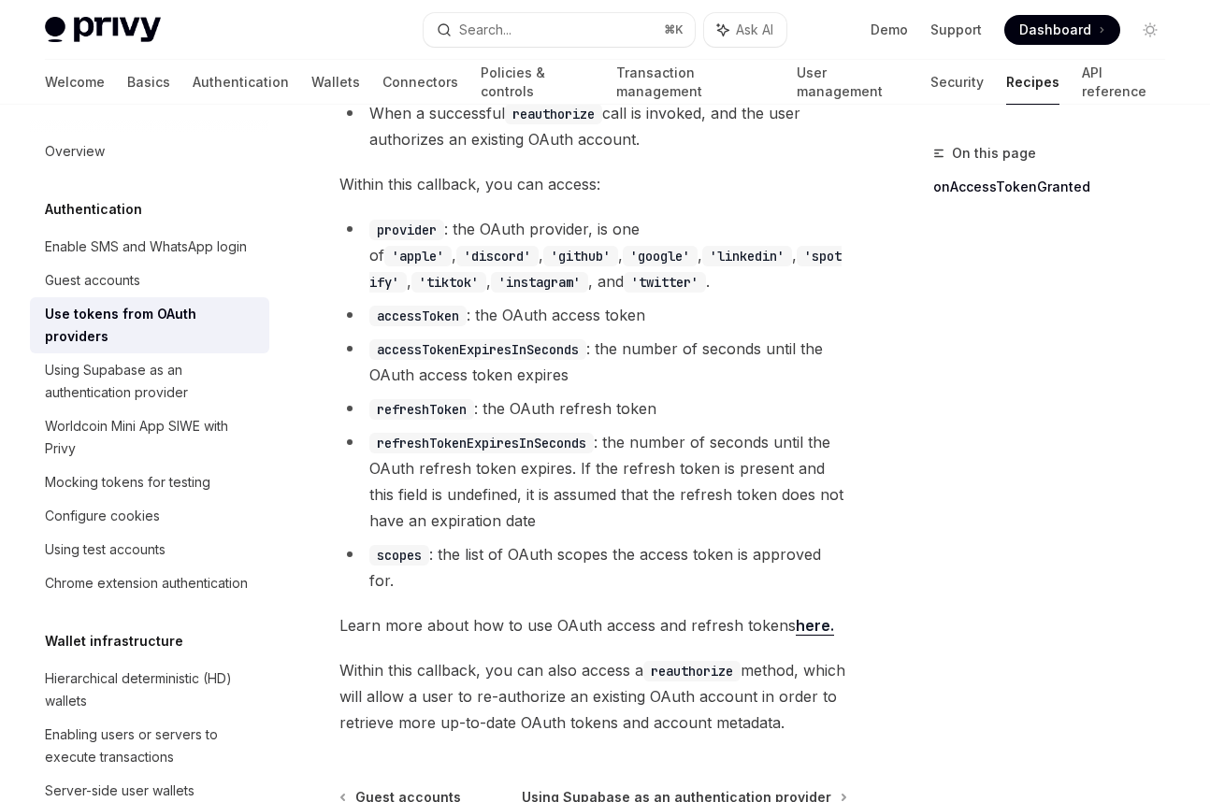
scroll to position [1371, 0]
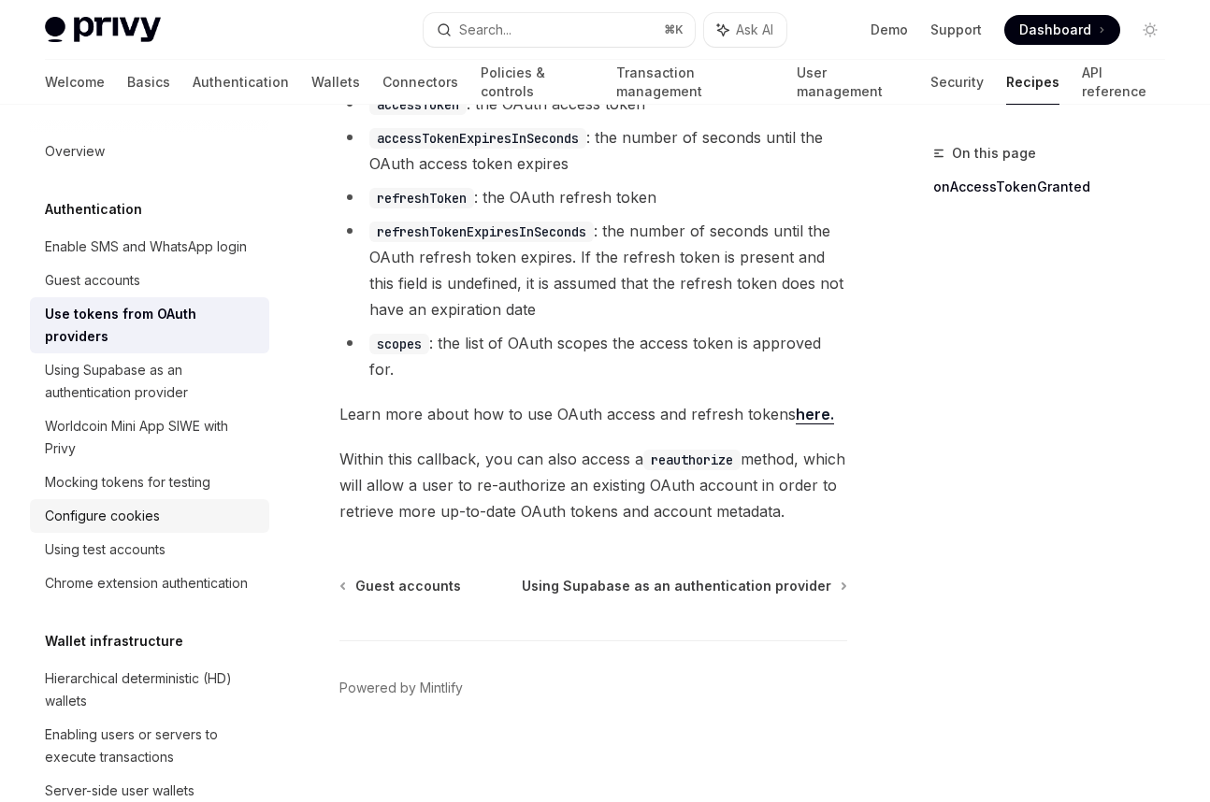
click at [142, 505] on div "Configure cookies" at bounding box center [102, 516] width 115 height 22
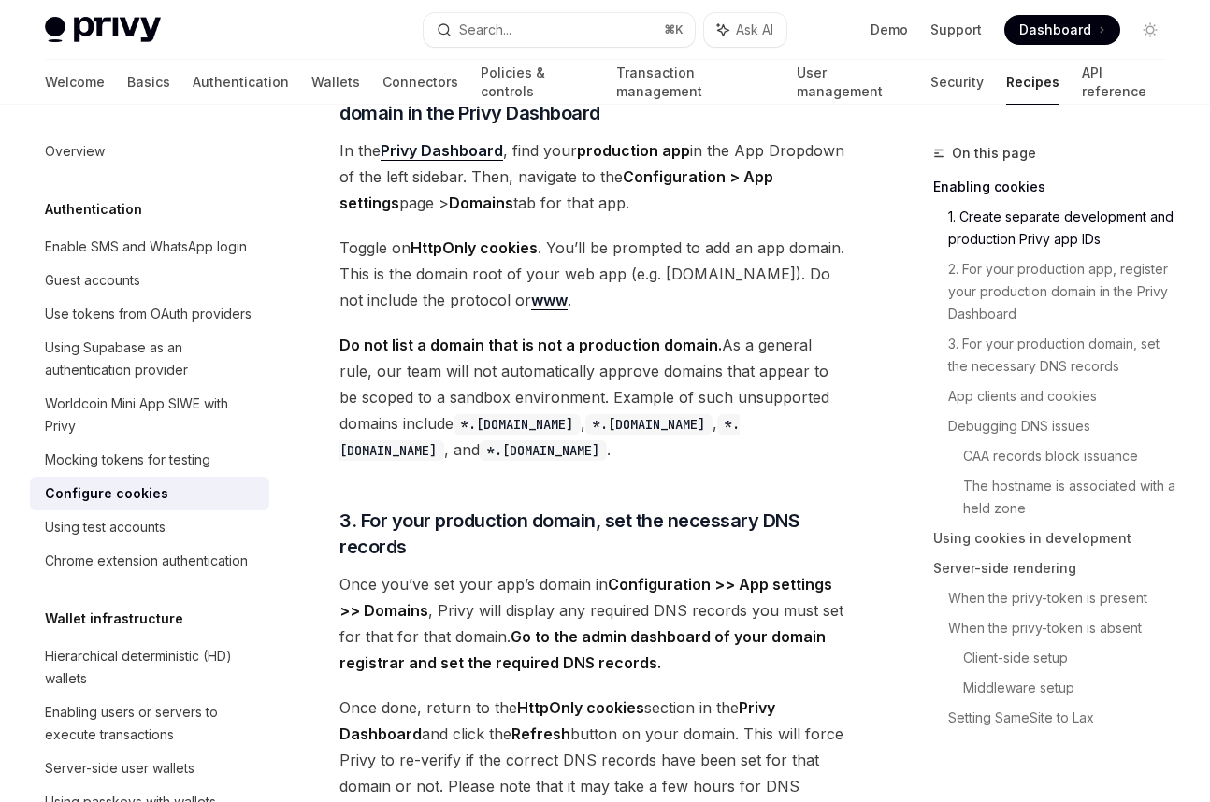
scroll to position [872, 0]
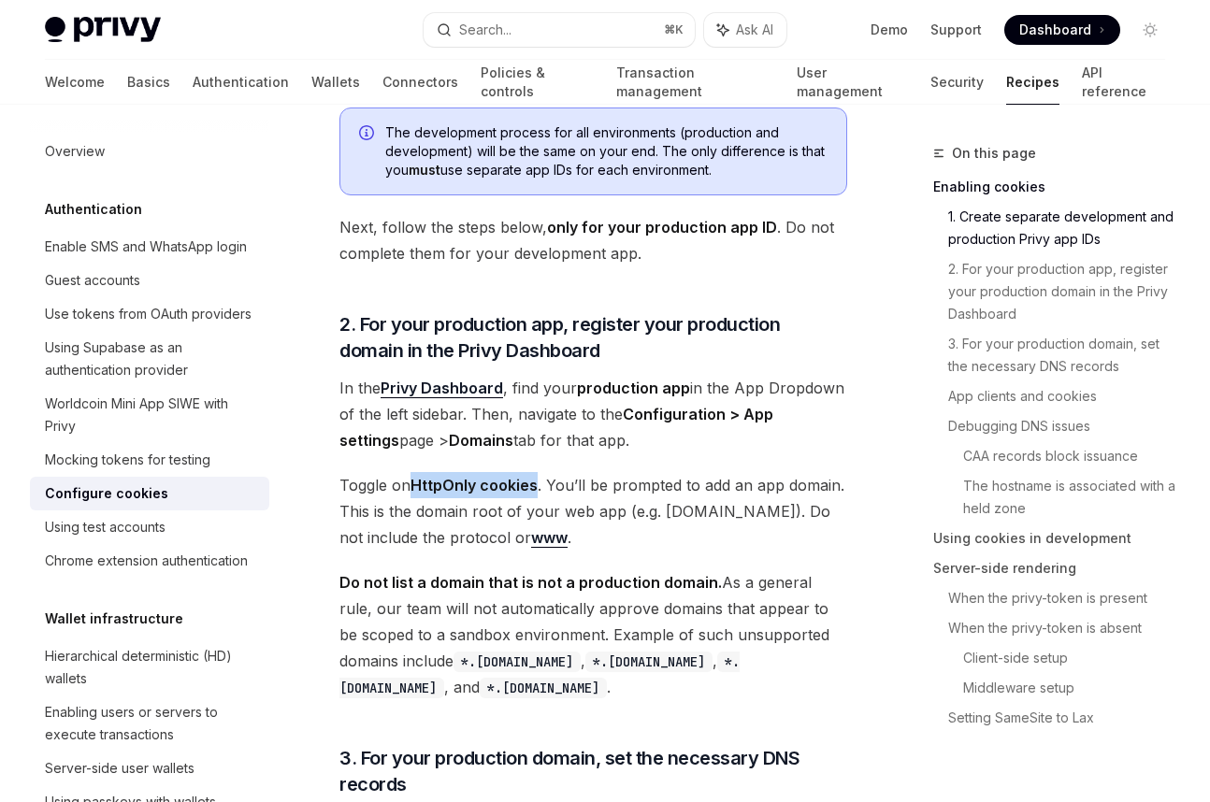
drag, startPoint x: 415, startPoint y: 479, endPoint x: 539, endPoint y: 484, distance: 124.5
click at [539, 484] on span "Toggle on HttpOnly cookies . You’ll be prompted to add an app domain. This is t…" at bounding box center [593, 511] width 508 height 79
copy strong "HttpOnly cookies"
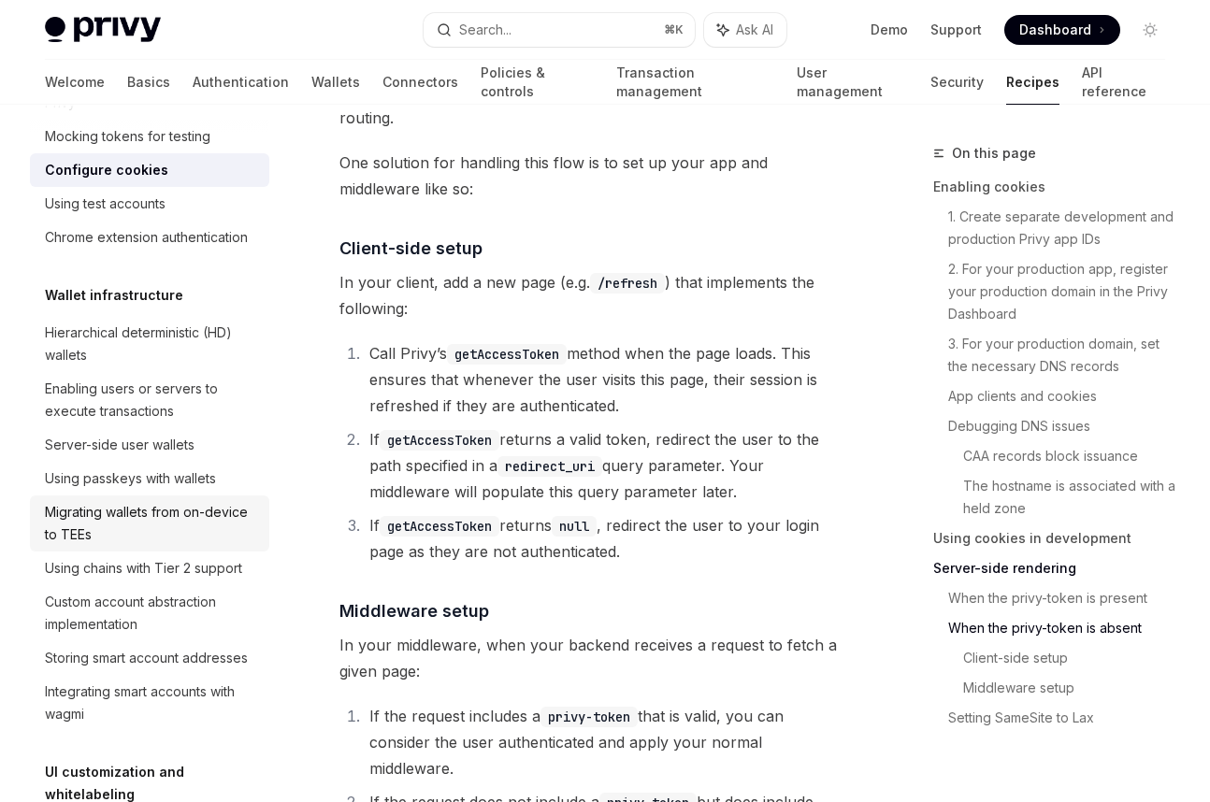
scroll to position [325, 0]
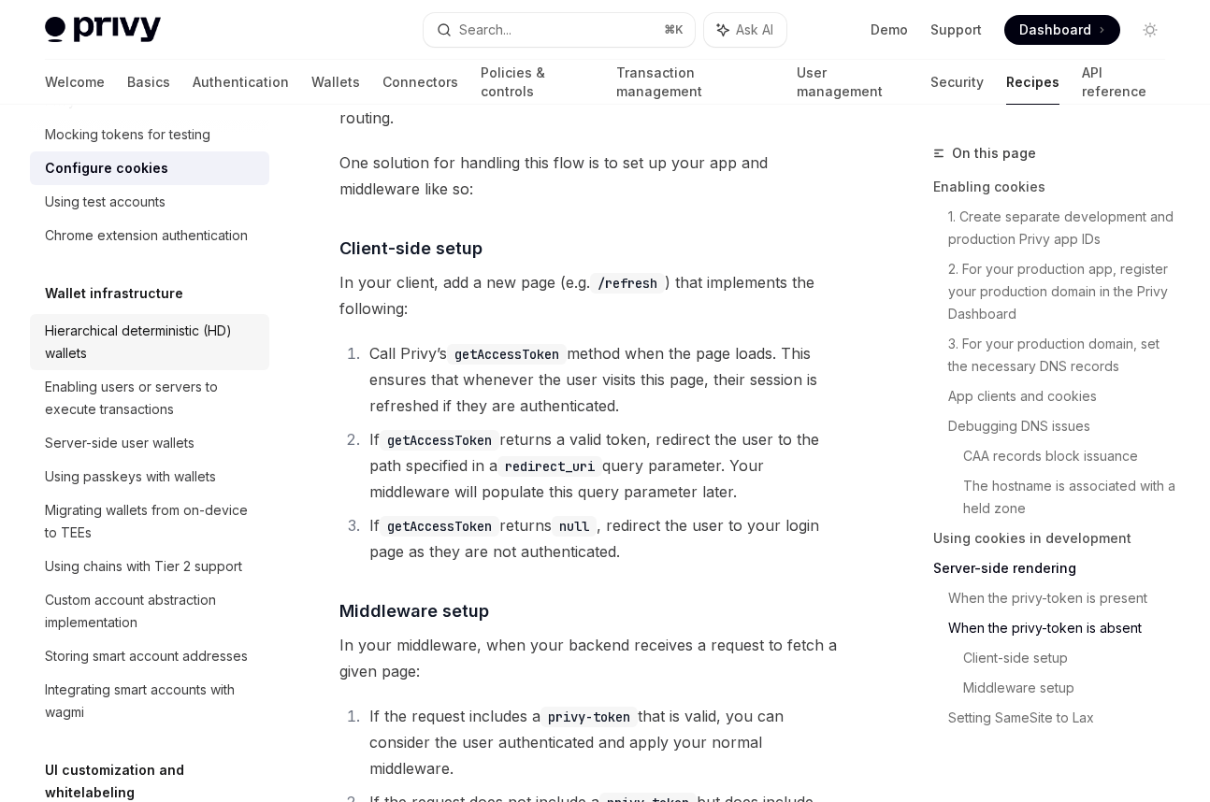
click at [135, 352] on div "Hierarchical deterministic (HD) wallets" at bounding box center [151, 342] width 213 height 45
type textarea "*"
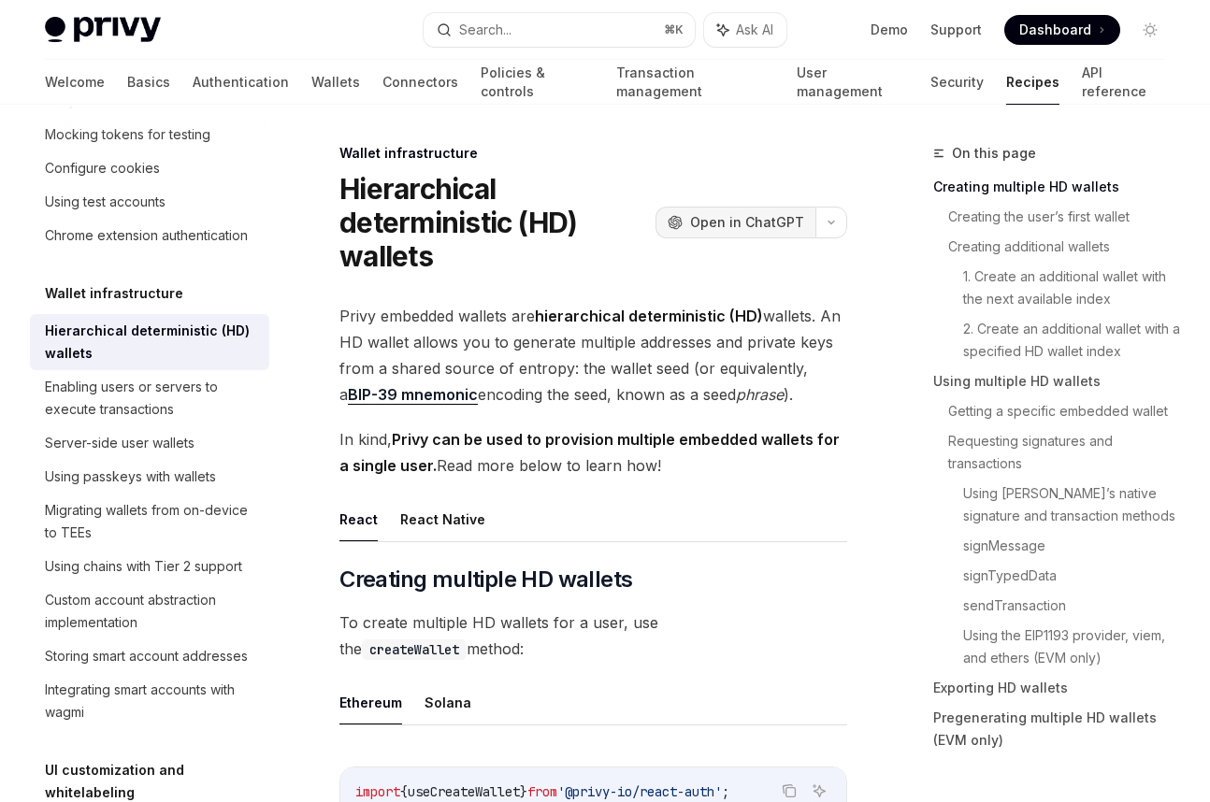
click at [745, 217] on span "Open in ChatGPT" at bounding box center [747, 222] width 114 height 19
